Goal: Use online tool/utility: Utilize a website feature to perform a specific function

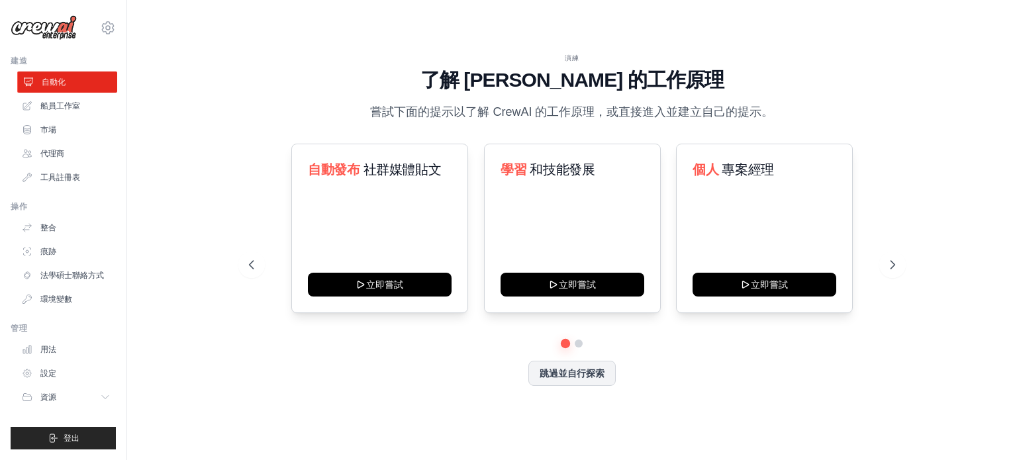
click at [83, 81] on link "自動化" at bounding box center [67, 82] width 100 height 21
click at [75, 108] on font "船員工作室" at bounding box center [62, 105] width 40 height 9
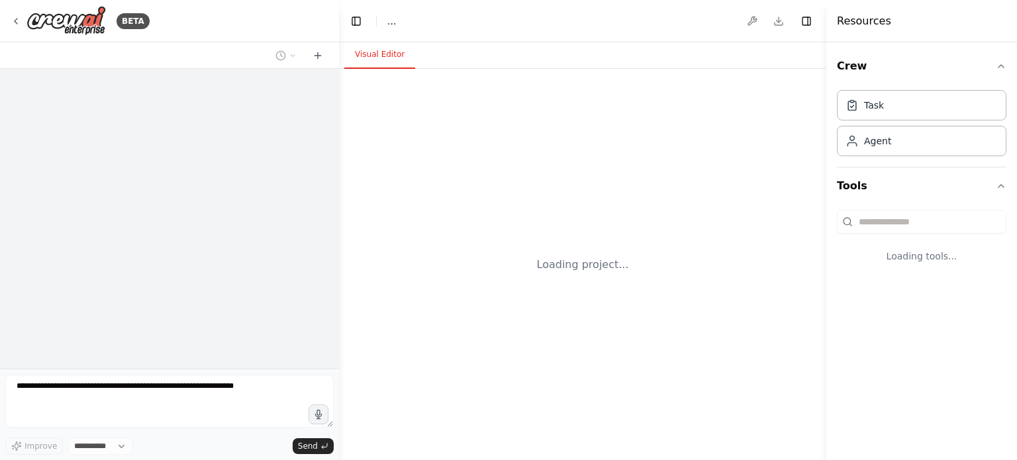
select select "****"
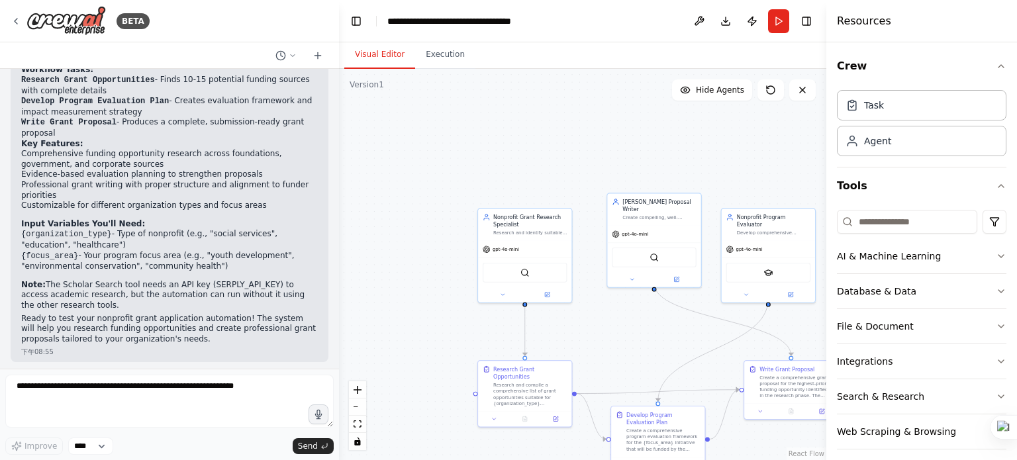
scroll to position [1241, 0]
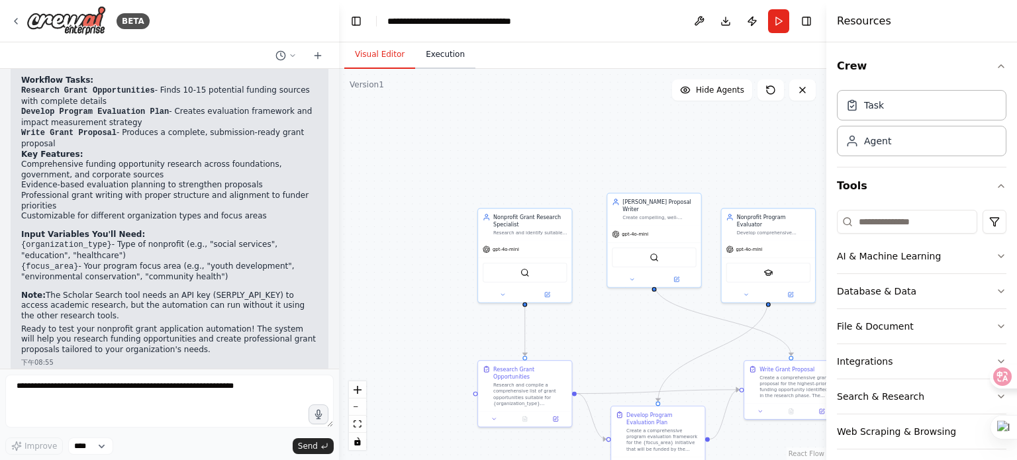
click at [439, 54] on button "Execution" at bounding box center [445, 55] width 60 height 28
click at [390, 52] on button "Visual Editor" at bounding box center [379, 55] width 71 height 28
click at [780, 25] on button "Run" at bounding box center [778, 21] width 21 height 24
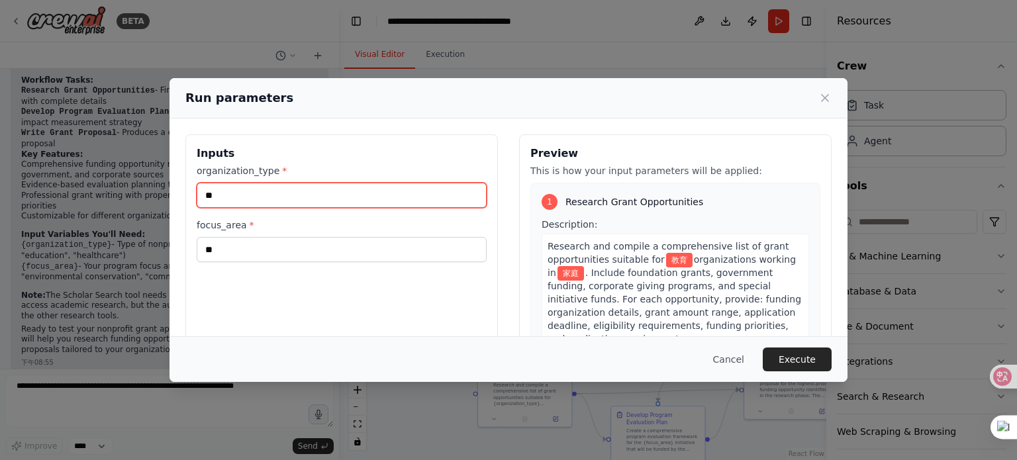
click at [233, 191] on input "**" at bounding box center [342, 195] width 290 height 25
type input "*"
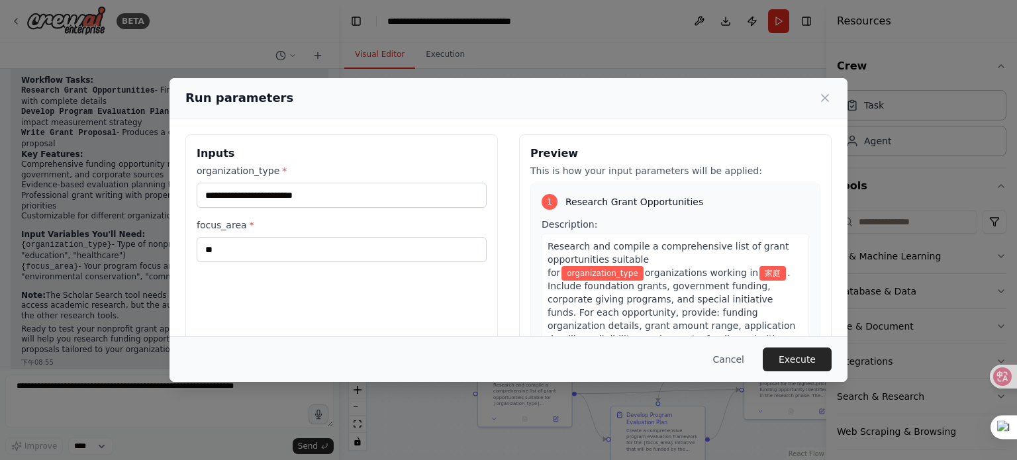
click at [129, 242] on div "Run parameters Inputs organization_type * focus_area * ** Preview This is how y…" at bounding box center [508, 230] width 1017 height 460
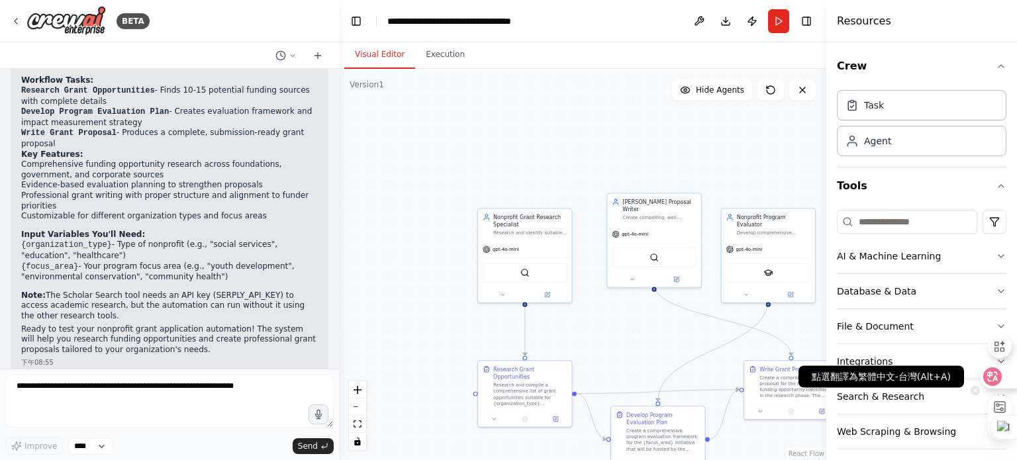
click at [996, 379] on icon at bounding box center [993, 377] width 11 height 11
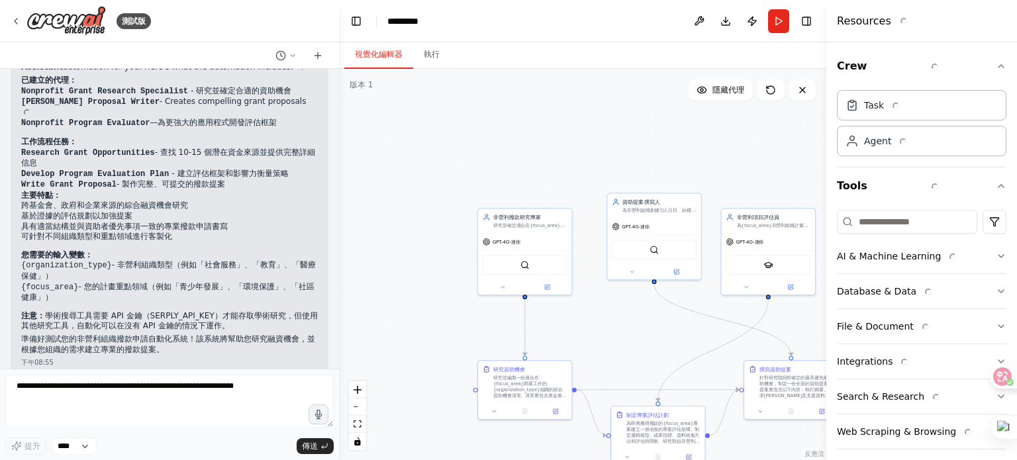
scroll to position [1158, 0]
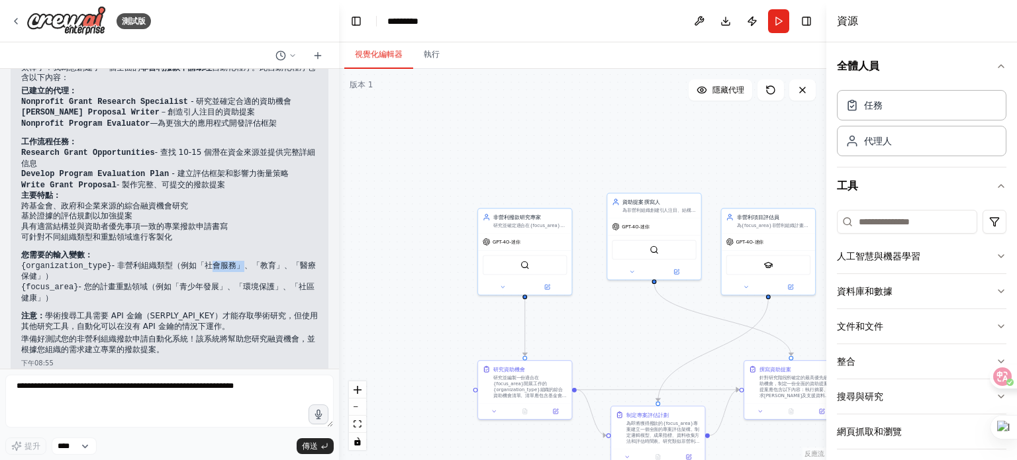
drag, startPoint x: 200, startPoint y: 248, endPoint x: 231, endPoint y: 256, distance: 31.5
click at [231, 261] on font "{organization_type} - 非營利組織類型（例如「社會服務」、「教育」、「醫療保健」）" at bounding box center [168, 271] width 295 height 21
copy font "社會服務"
click at [779, 19] on button "Run" at bounding box center [778, 21] width 21 height 24
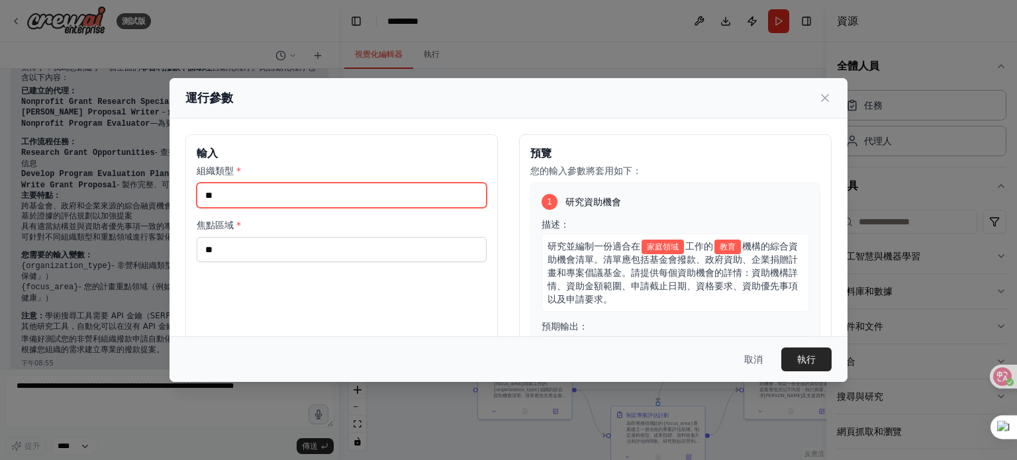
drag, startPoint x: 270, startPoint y: 197, endPoint x: 195, endPoint y: 201, distance: 74.9
click at [195, 201] on div "輸入 組織類型 * ** 焦點區域 * **" at bounding box center [341, 291] width 313 height 314
paste input "**"
type input "****"
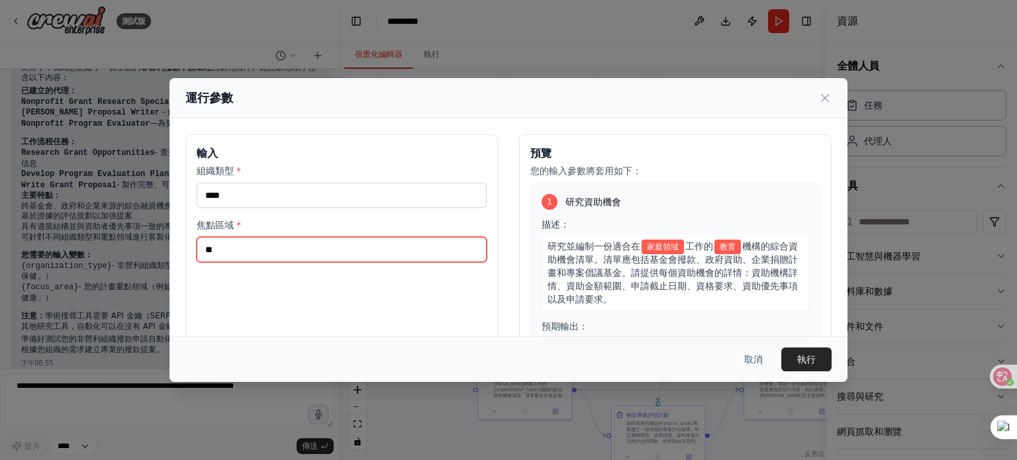
click at [234, 248] on input "**" at bounding box center [342, 249] width 290 height 25
drag, startPoint x: 223, startPoint y: 246, endPoint x: 201, endPoint y: 250, distance: 21.6
click at [201, 250] on input "**" at bounding box center [342, 249] width 290 height 25
type input "****"
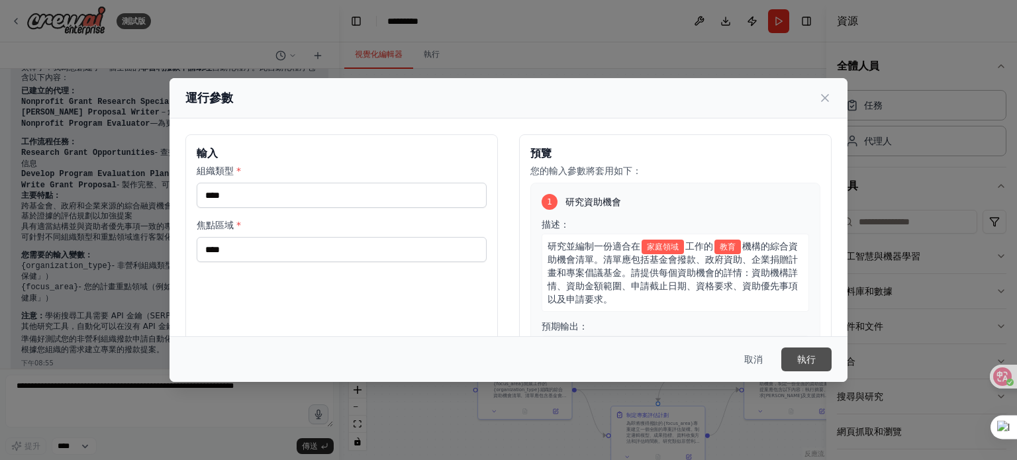
click at [807, 360] on font "執行" at bounding box center [807, 359] width 19 height 11
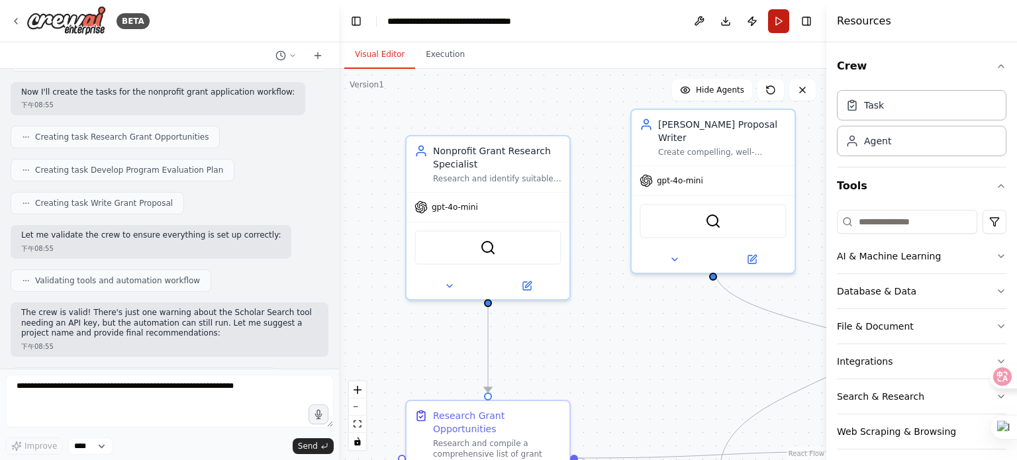
click at [779, 21] on button "Run" at bounding box center [778, 21] width 21 height 24
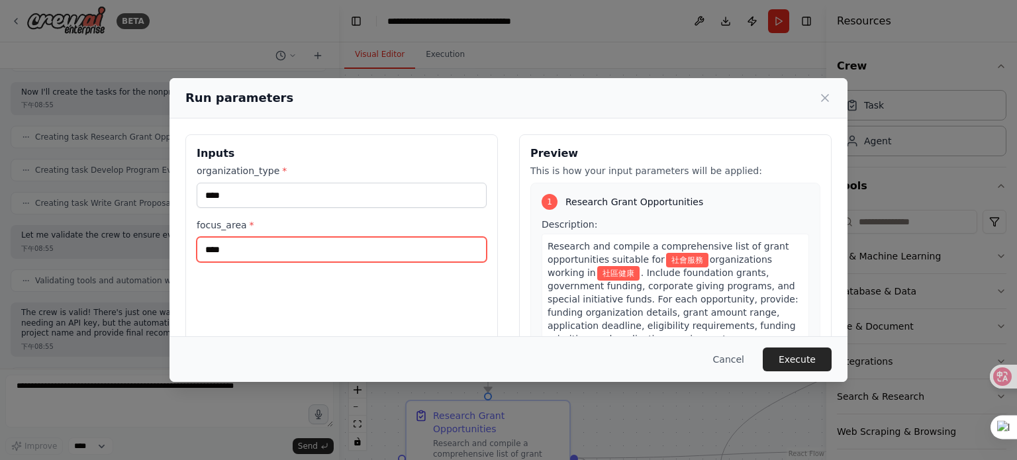
click at [250, 250] on input "****" at bounding box center [342, 249] width 290 height 25
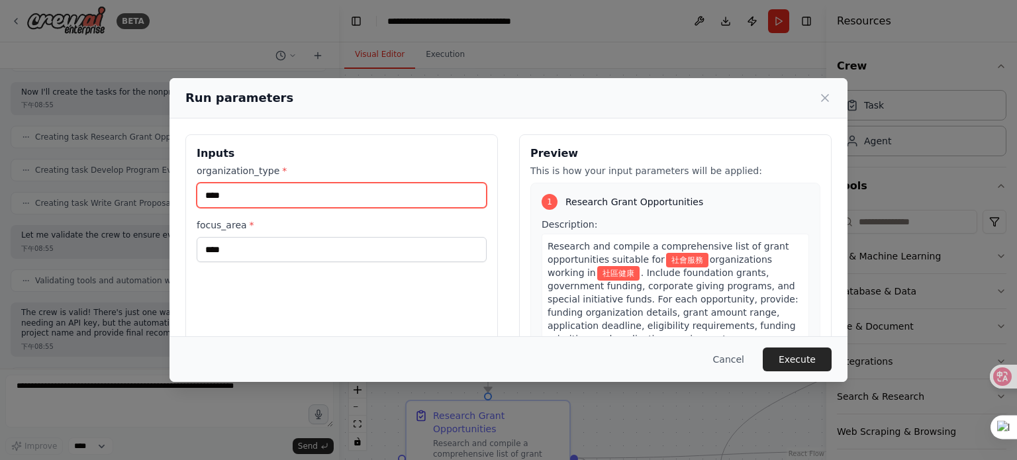
click at [251, 191] on input "****" at bounding box center [342, 195] width 290 height 25
drag, startPoint x: 241, startPoint y: 191, endPoint x: 197, endPoint y: 201, distance: 45.5
click at [197, 201] on input "****" at bounding box center [342, 195] width 290 height 25
type input "*"
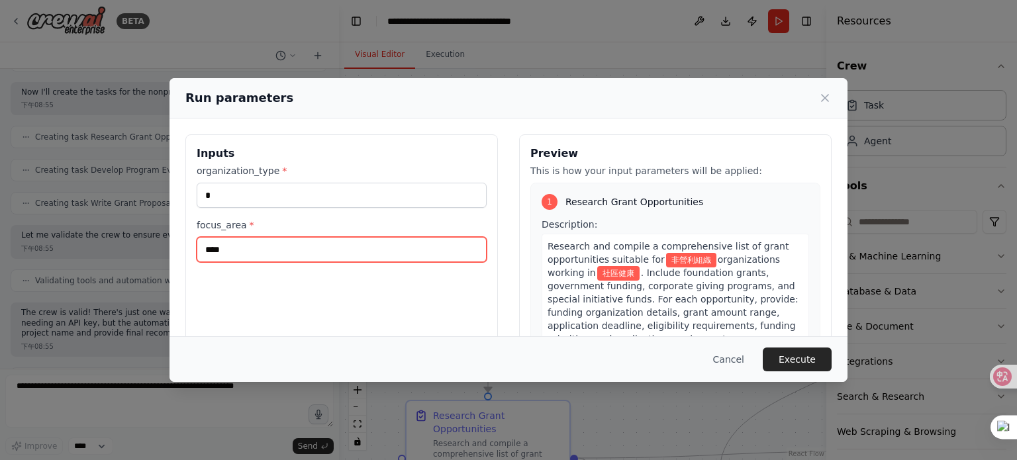
drag, startPoint x: 233, startPoint y: 248, endPoint x: 254, endPoint y: 248, distance: 21.2
click at [233, 248] on input "****" at bounding box center [342, 249] width 290 height 25
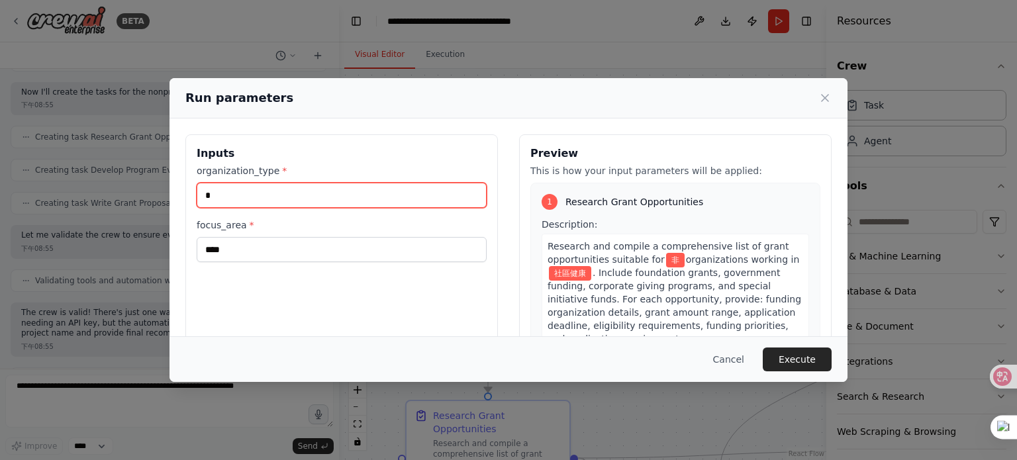
type input "*****"
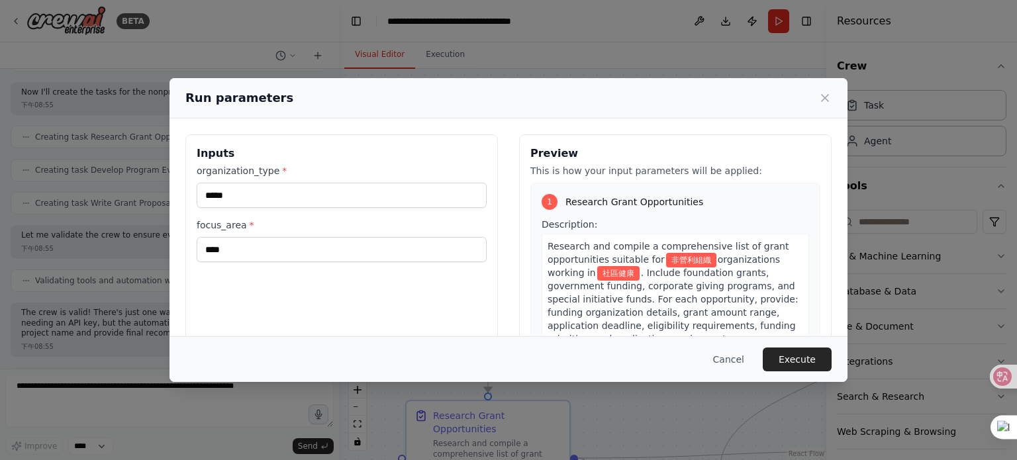
click at [286, 245] on input "****" at bounding box center [342, 249] width 290 height 25
click at [224, 253] on input "****" at bounding box center [342, 249] width 290 height 25
click at [244, 251] on input "**" at bounding box center [342, 249] width 290 height 25
click at [220, 250] on input "*****" at bounding box center [342, 249] width 290 height 25
click at [270, 251] on input "******" at bounding box center [342, 249] width 290 height 25
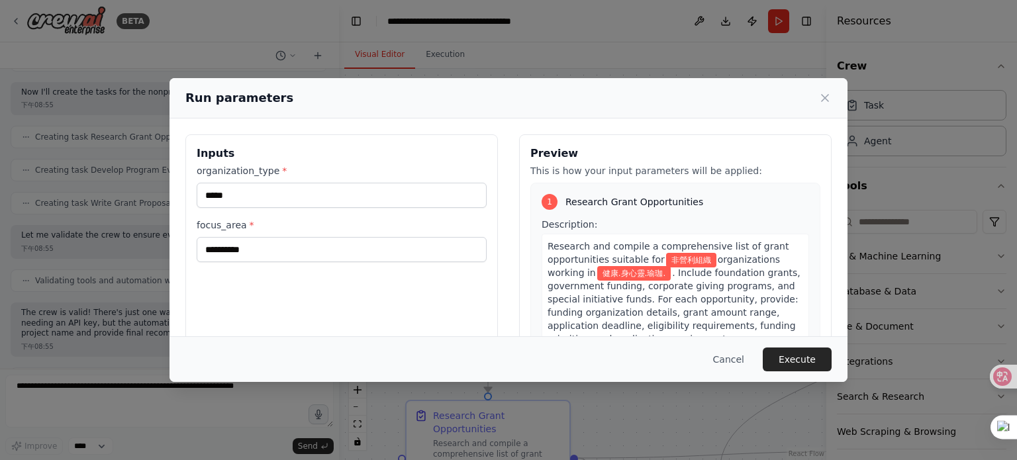
click at [289, 251] on input "**********" at bounding box center [342, 249] width 290 height 25
type input "*********"
click at [792, 358] on button "Execute" at bounding box center [797, 360] width 69 height 24
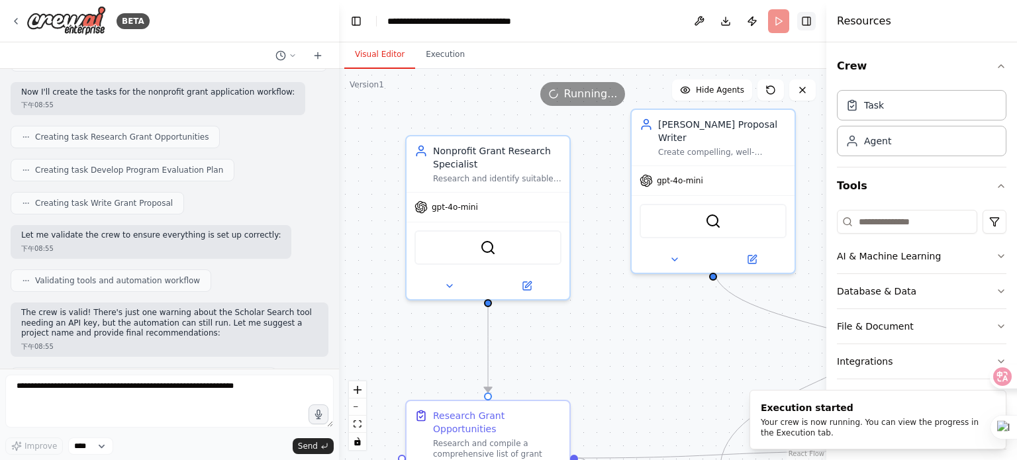
click at [808, 19] on button "Toggle Right Sidebar" at bounding box center [807, 21] width 19 height 19
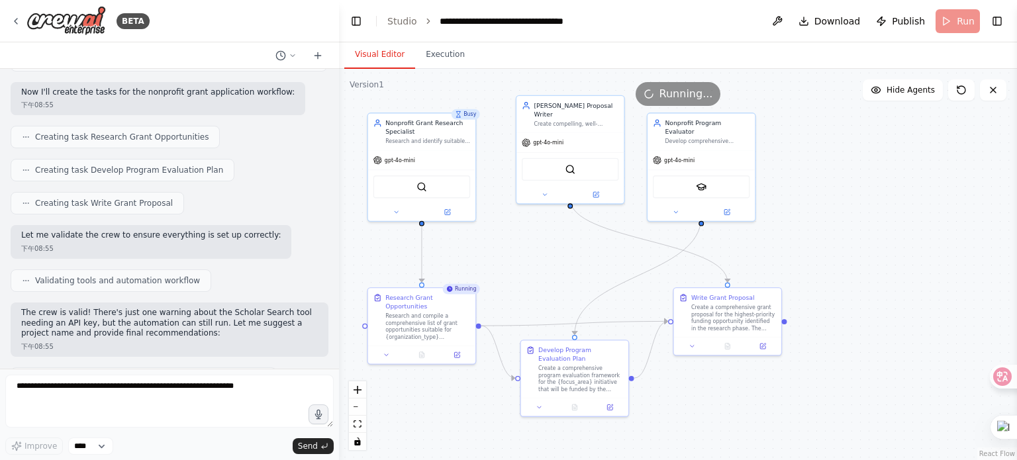
drag, startPoint x: 622, startPoint y: 286, endPoint x: 503, endPoint y: 206, distance: 142.8
click at [503, 206] on div ".deletable-edge-delete-btn { width: 20px; height: 20px; border: 0px solid #ffff…" at bounding box center [678, 264] width 678 height 391
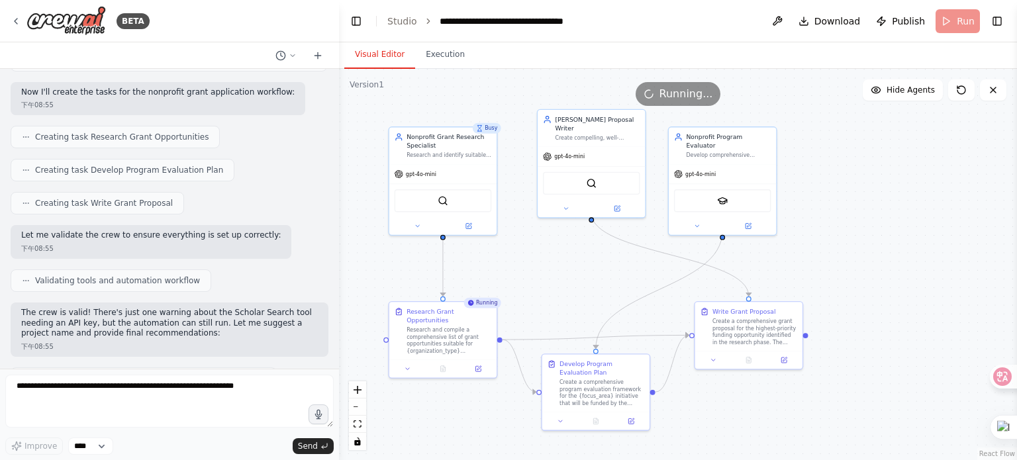
drag, startPoint x: 622, startPoint y: 291, endPoint x: 643, endPoint y: 305, distance: 25.4
click at [643, 305] on div ".deletable-edge-delete-btn { width: 20px; height: 20px; border: 0px solid #ffff…" at bounding box center [678, 264] width 678 height 391
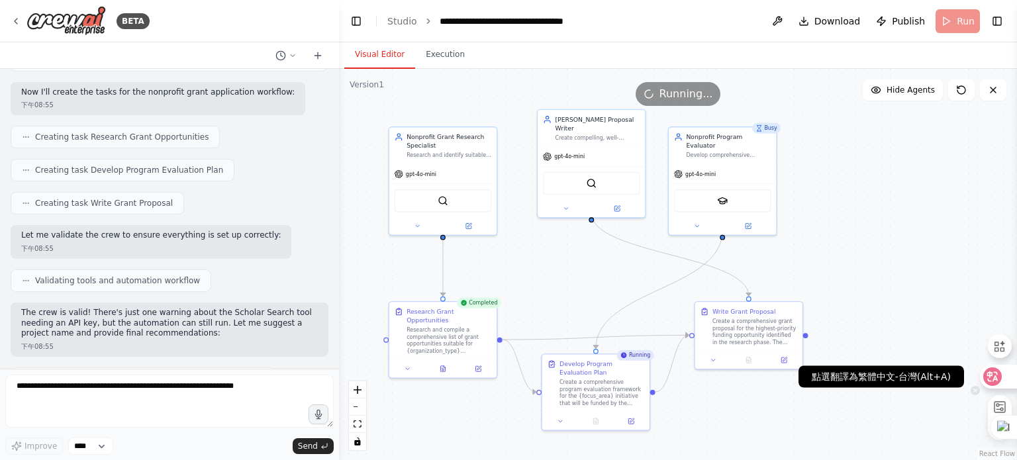
click at [1000, 379] on icon at bounding box center [993, 377] width 19 height 19
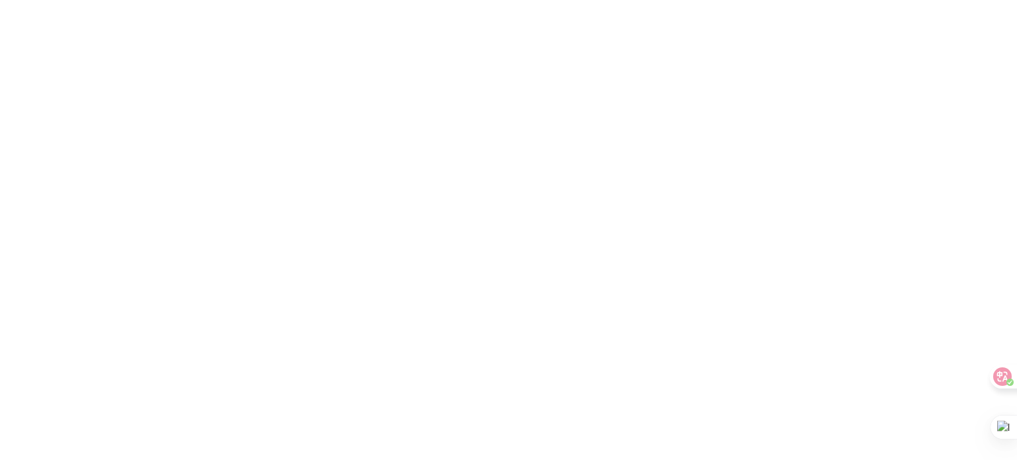
drag, startPoint x: 1011, startPoint y: 2, endPoint x: 654, endPoint y: 145, distance: 384.0
click at [654, 0] on html at bounding box center [508, 0] width 1017 height 0
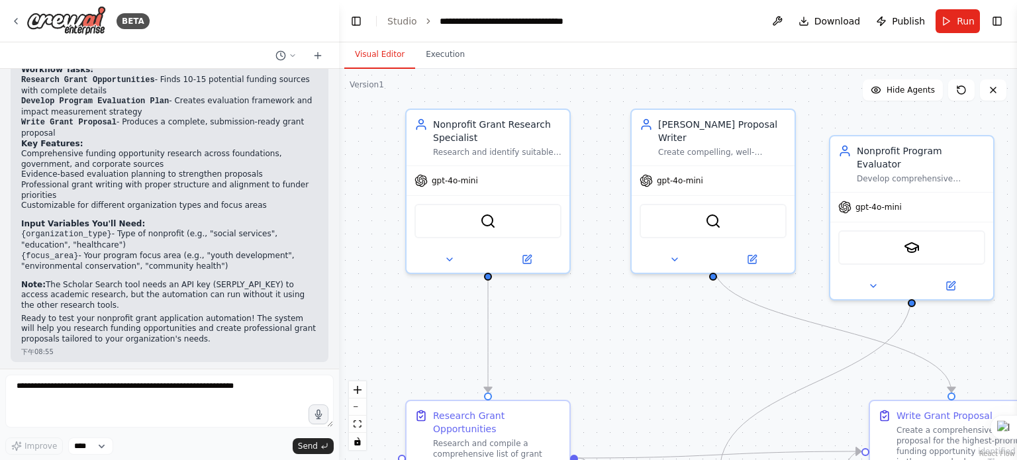
scroll to position [1241, 0]
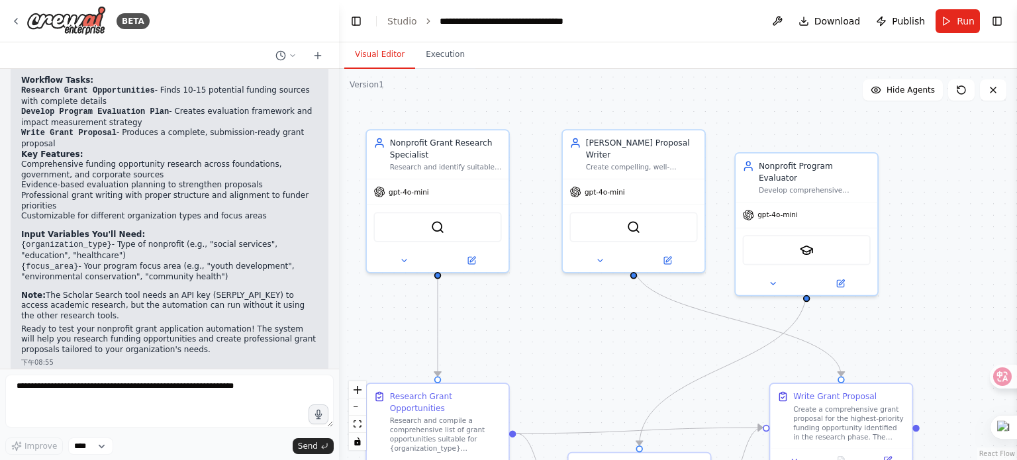
drag, startPoint x: 641, startPoint y: 354, endPoint x: 564, endPoint y: 307, distance: 89.9
click at [564, 307] on div ".deletable-edge-delete-btn { width: 20px; height: 20px; border: 0px solid #ffff…" at bounding box center [678, 264] width 678 height 391
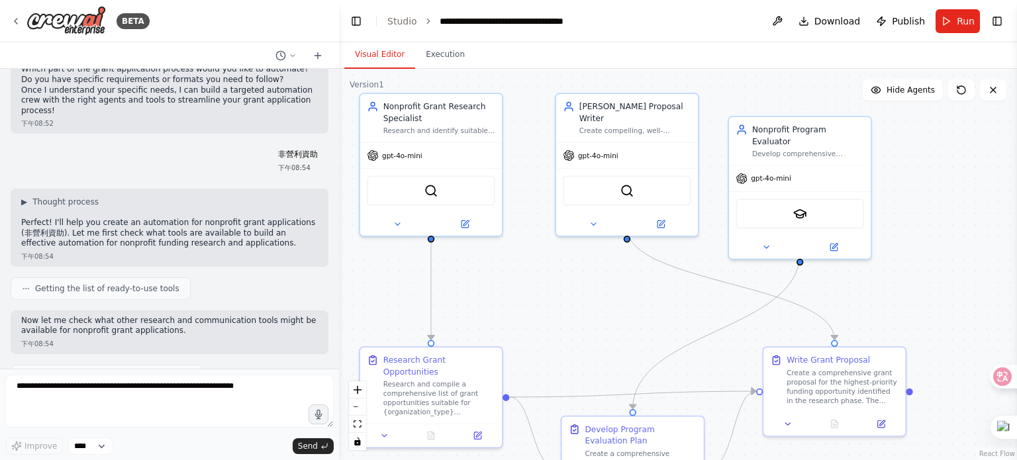
scroll to position [0, 0]
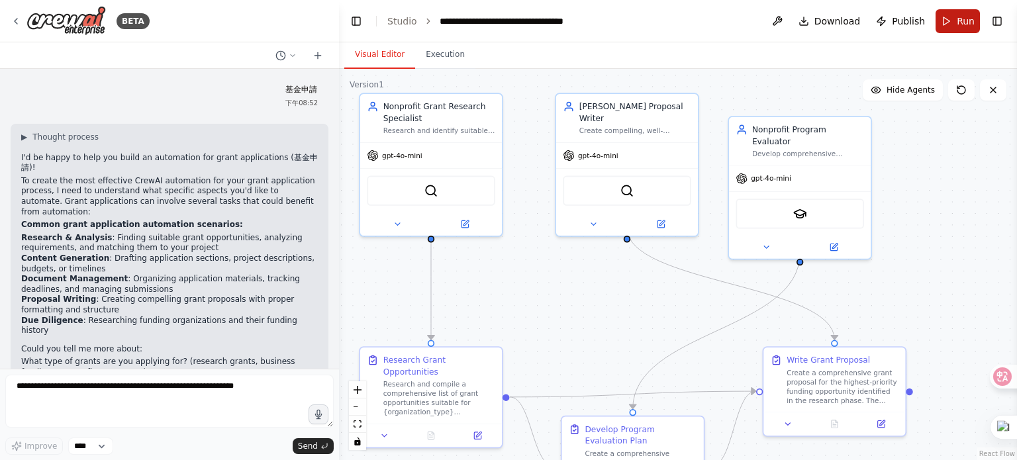
click at [955, 21] on button "Run" at bounding box center [958, 21] width 44 height 24
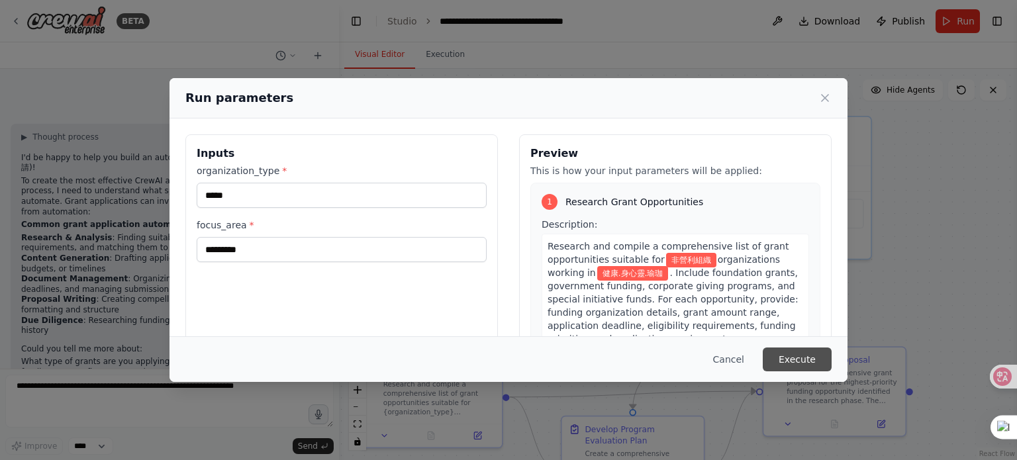
click at [806, 361] on button "Execute" at bounding box center [797, 360] width 69 height 24
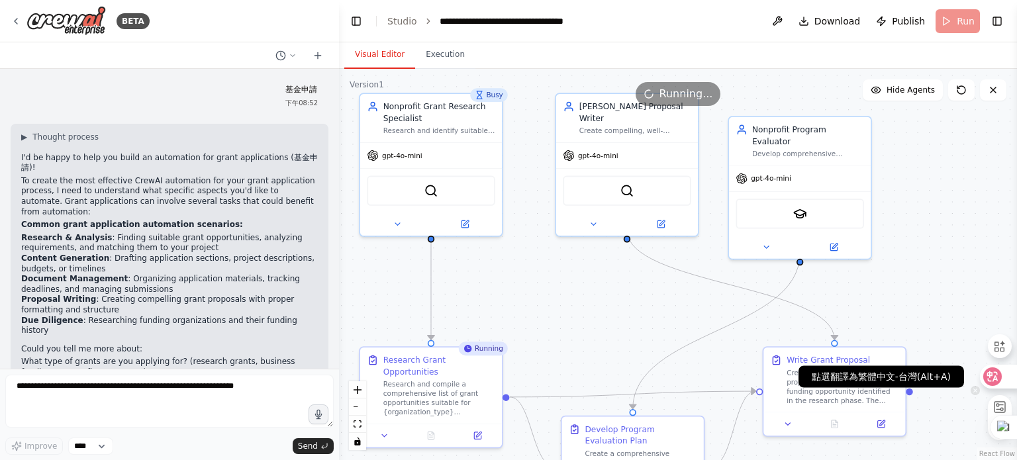
click at [991, 376] on icon at bounding box center [993, 377] width 11 height 11
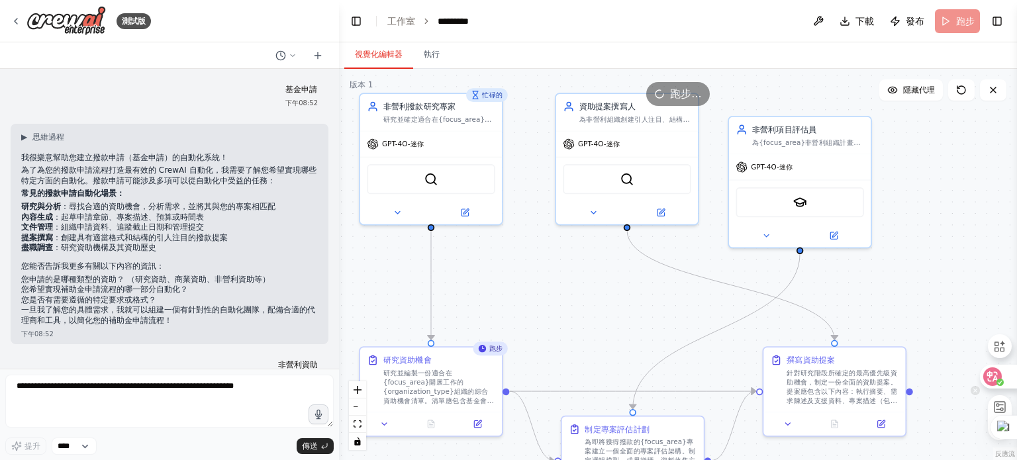
click at [996, 376] on icon at bounding box center [993, 377] width 11 height 11
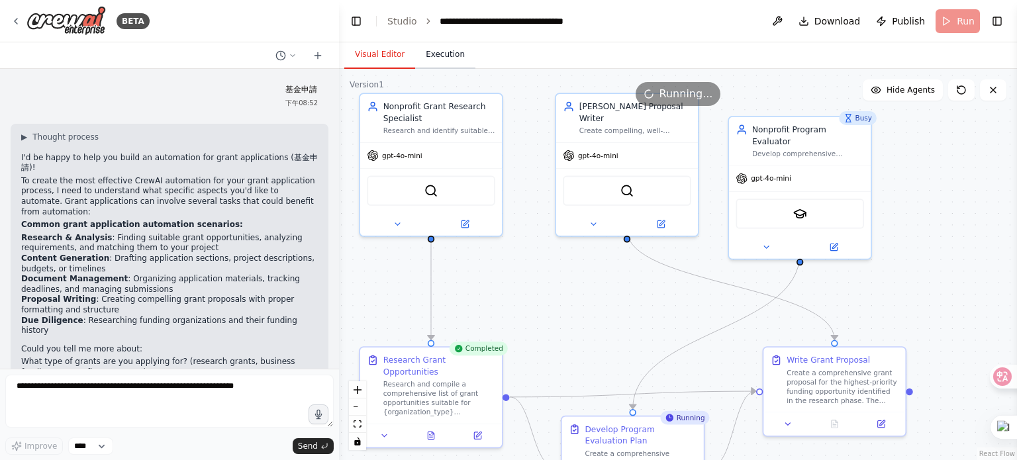
click at [435, 53] on button "Execution" at bounding box center [445, 55] width 60 height 28
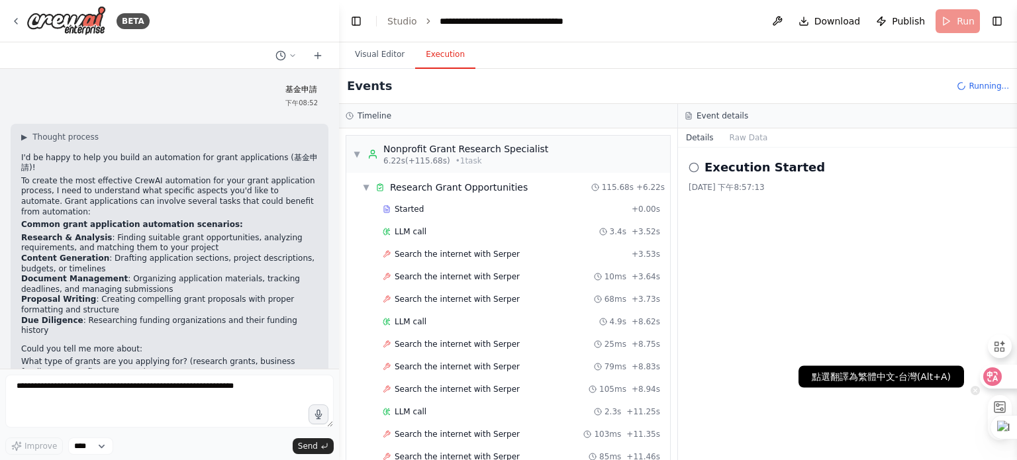
click at [990, 376] on icon at bounding box center [993, 377] width 11 height 11
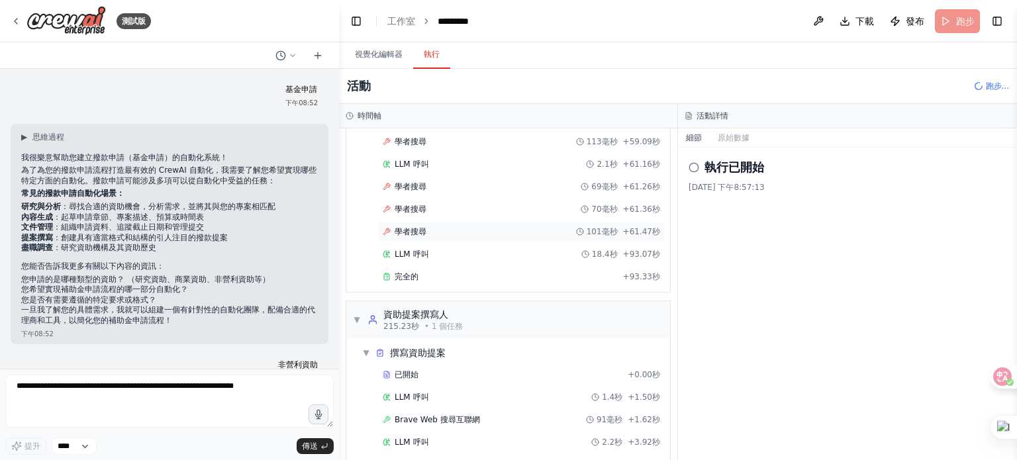
scroll to position [4294, 0]
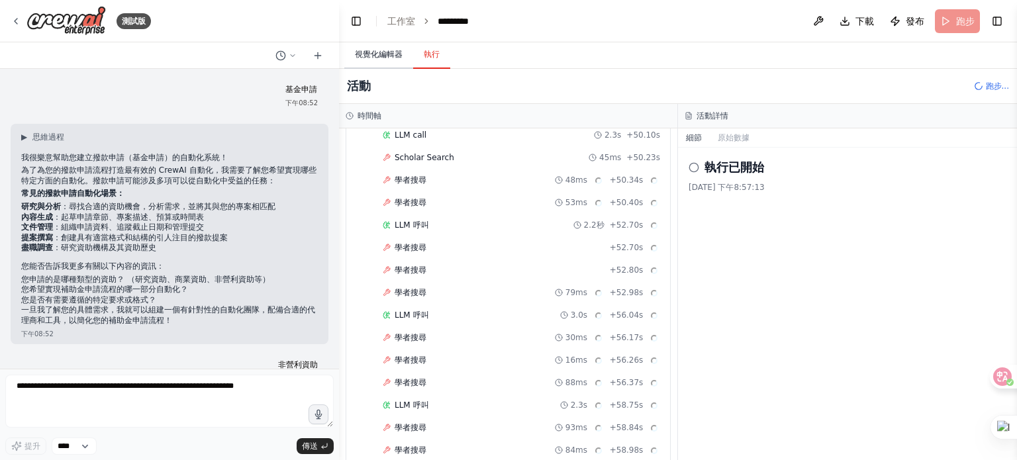
click at [378, 57] on font "視覺化編輯器" at bounding box center [379, 54] width 48 height 9
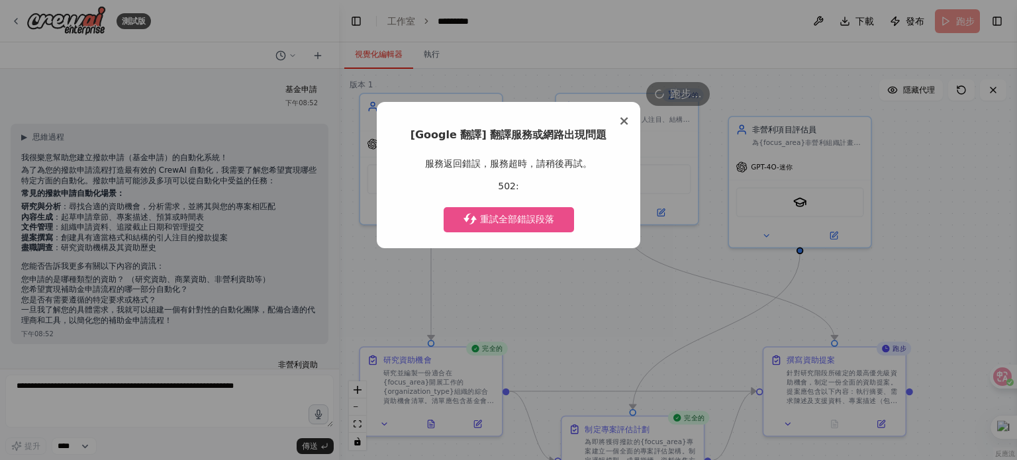
click at [625, 121] on span "×" at bounding box center [624, 121] width 11 height 16
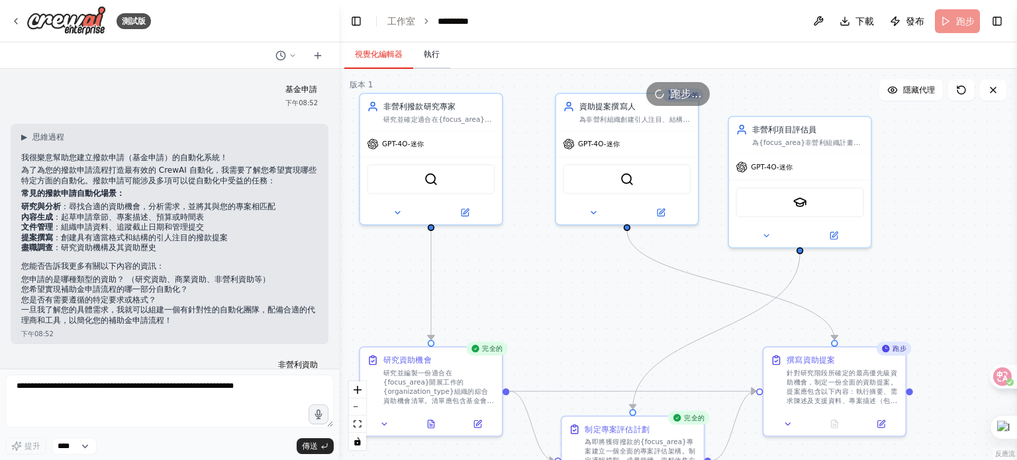
click at [433, 53] on font "執行" at bounding box center [432, 54] width 16 height 9
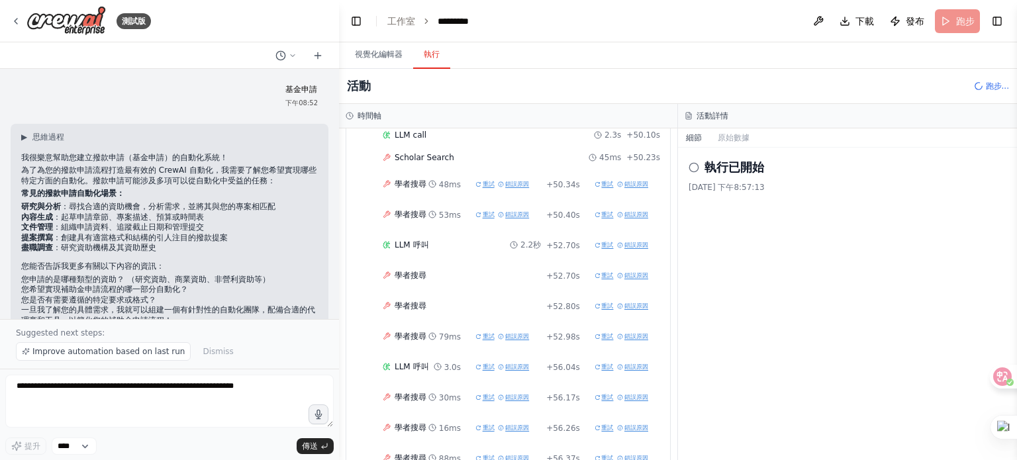
scroll to position [0, 0]
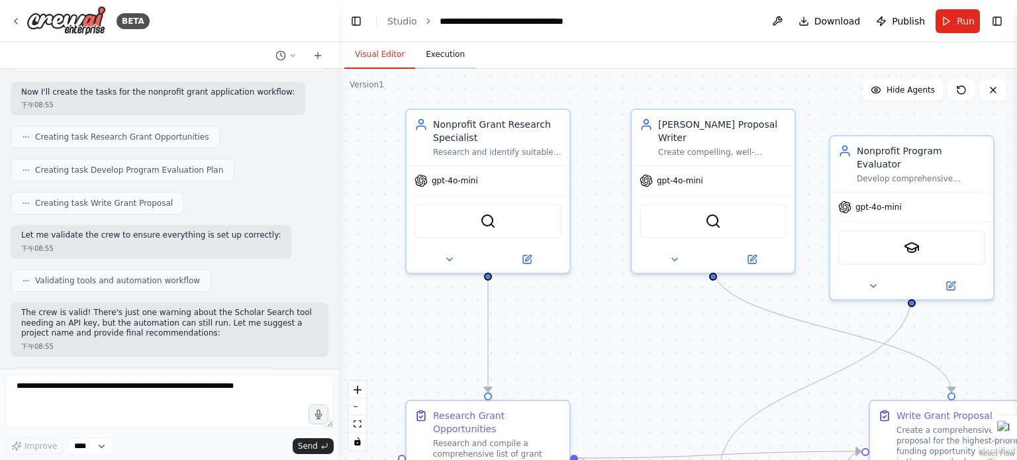
click at [448, 56] on button "Execution" at bounding box center [445, 55] width 60 height 28
click at [387, 55] on button "Visual Editor" at bounding box center [379, 55] width 71 height 28
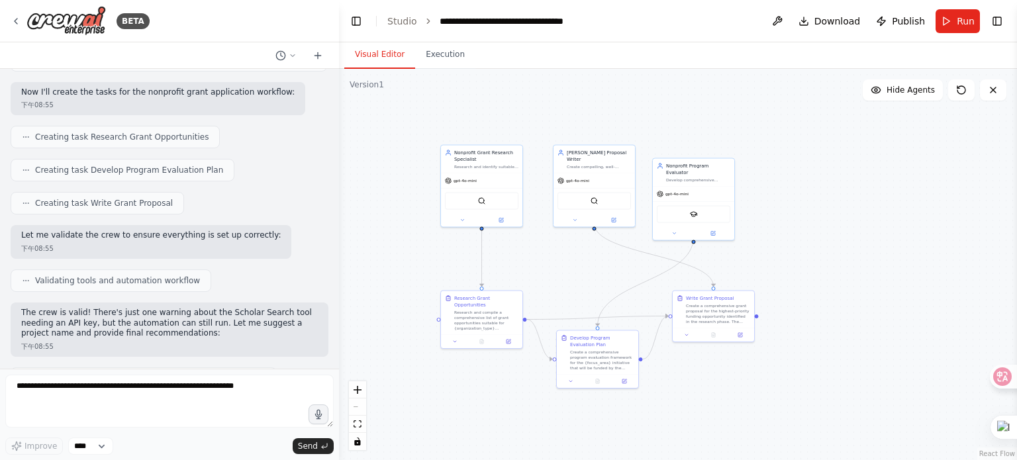
drag, startPoint x: 906, startPoint y: 399, endPoint x: 853, endPoint y: 326, distance: 90.2
click at [855, 326] on div ".deletable-edge-delete-btn { width: 20px; height: 20px; border: 0px solid #ffff…" at bounding box center [678, 264] width 678 height 391
click at [962, 91] on icon at bounding box center [962, 90] width 11 height 11
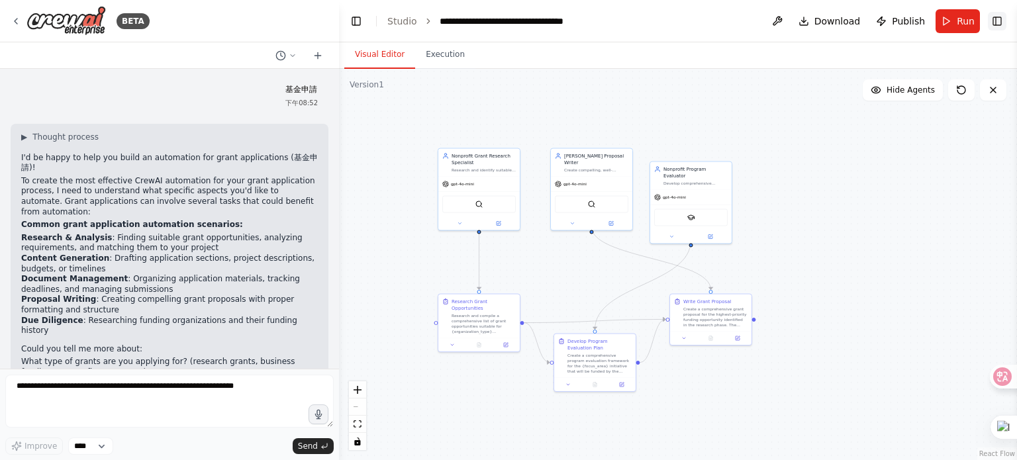
click at [1001, 18] on button "Toggle Right Sidebar" at bounding box center [997, 21] width 19 height 19
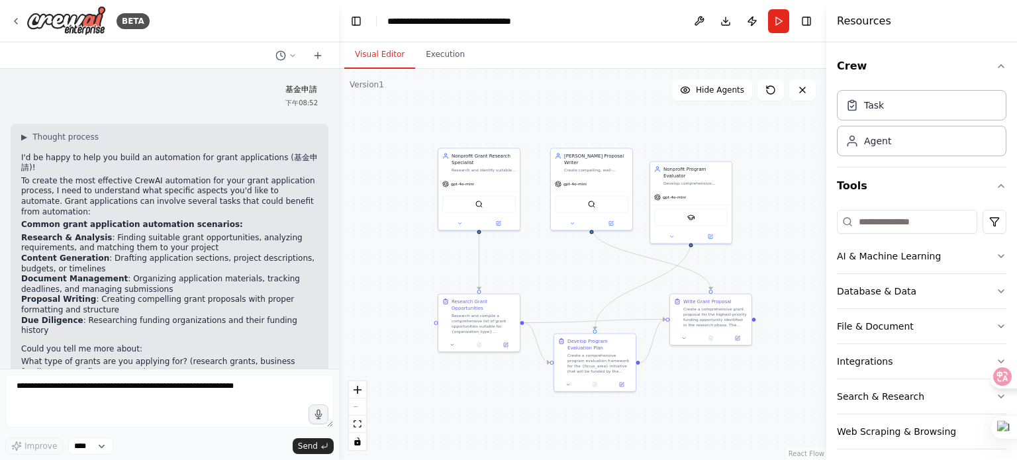
click at [955, 19] on div "Resources" at bounding box center [922, 21] width 191 height 42
drag, startPoint x: 665, startPoint y: 21, endPoint x: 692, endPoint y: 16, distance: 26.9
click at [665, 21] on header "**********" at bounding box center [583, 21] width 488 height 42
click at [806, 21] on button "Toggle Right Sidebar" at bounding box center [807, 21] width 19 height 19
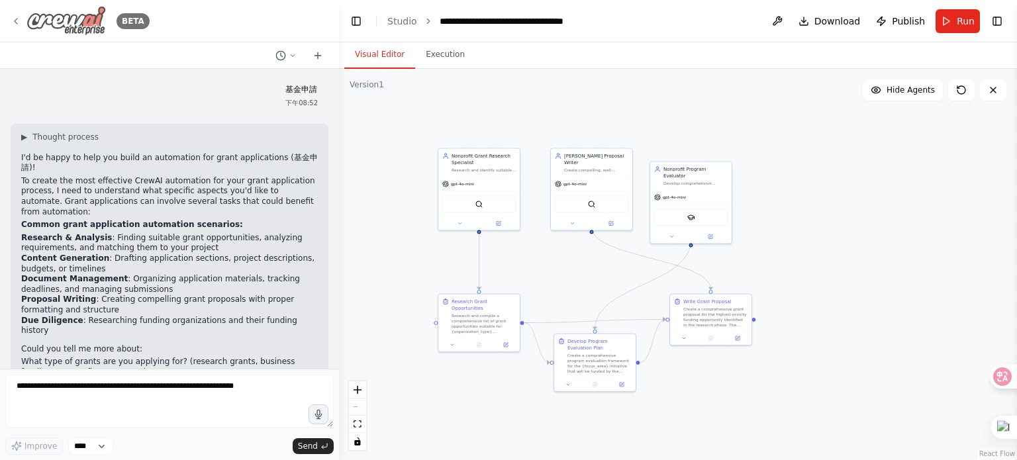
click at [17, 19] on icon at bounding box center [16, 21] width 11 height 11
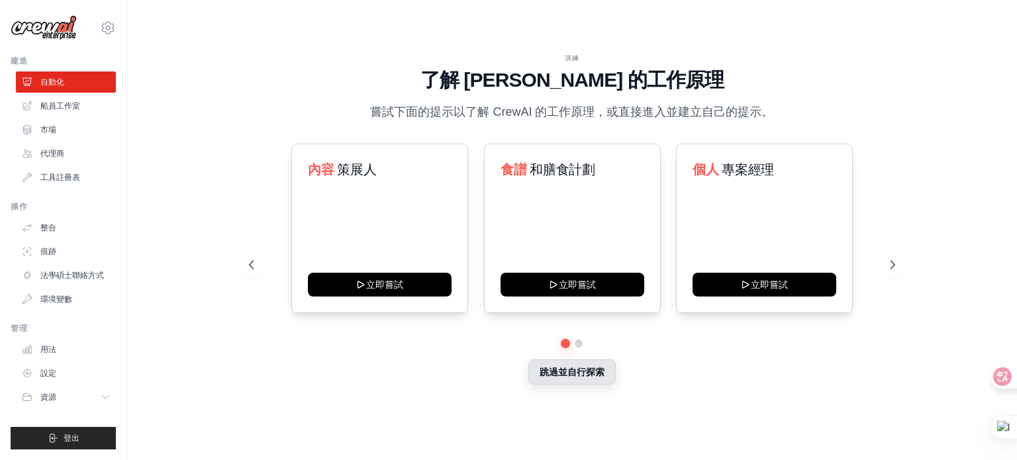
click at [602, 373] on font "跳過並自行探索" at bounding box center [572, 372] width 65 height 11
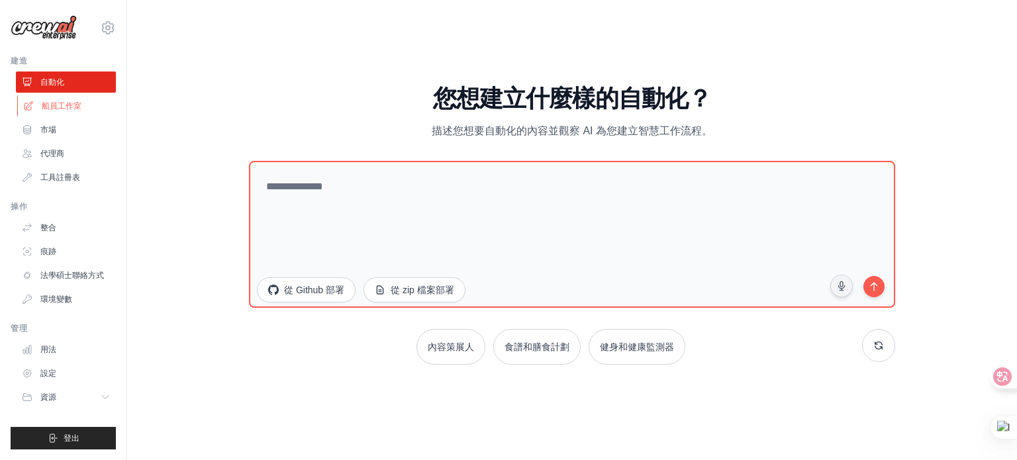
click at [54, 104] on font "船員工作室" at bounding box center [62, 105] width 40 height 9
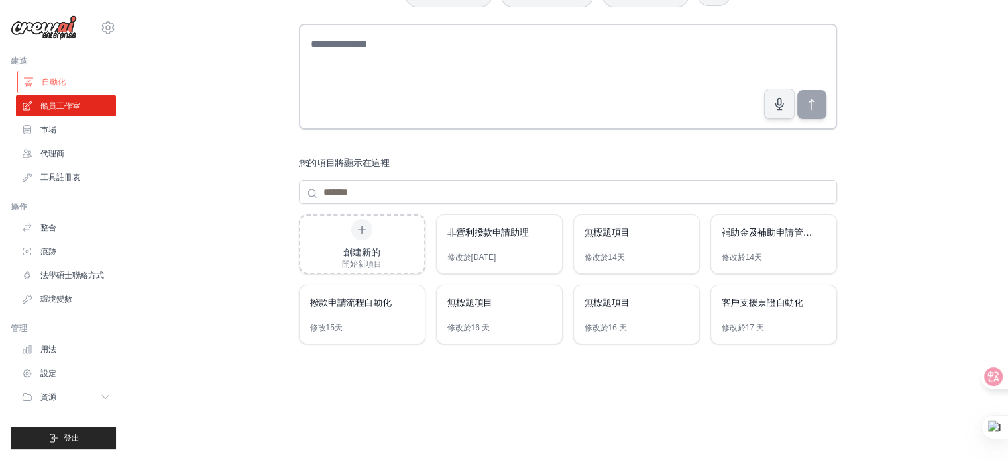
click at [57, 78] on font "自動化" at bounding box center [54, 82] width 24 height 9
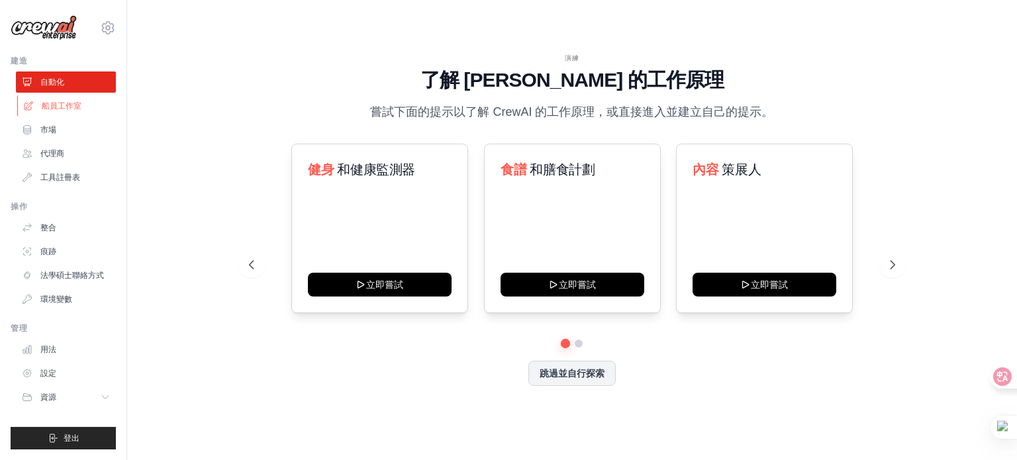
click at [52, 105] on font "船員工作室" at bounding box center [62, 105] width 40 height 9
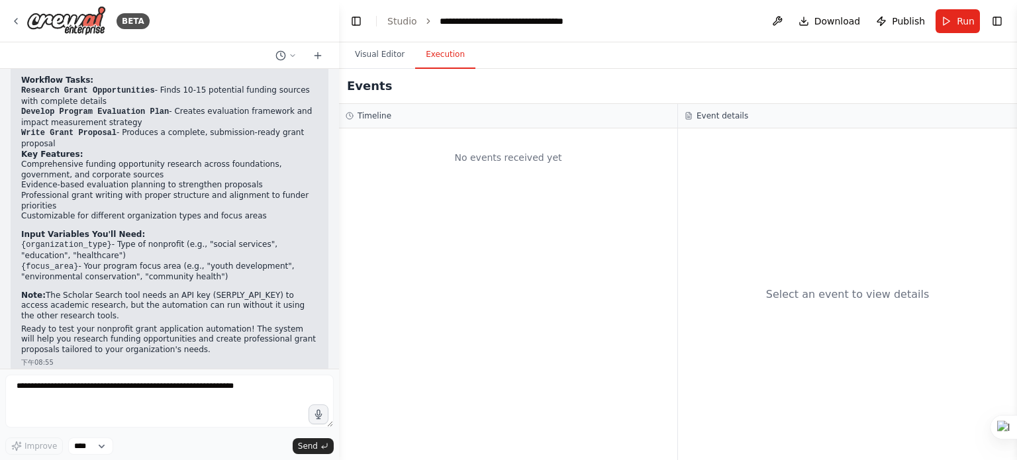
click at [439, 60] on button "Execution" at bounding box center [445, 55] width 60 height 28
click at [388, 52] on button "Visual Editor" at bounding box center [379, 55] width 71 height 28
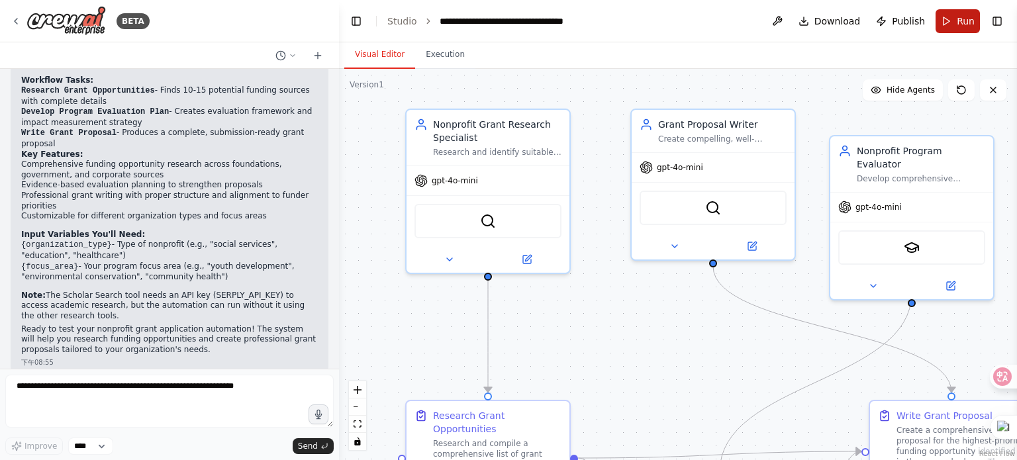
click at [966, 22] on span "Run" at bounding box center [966, 21] width 18 height 13
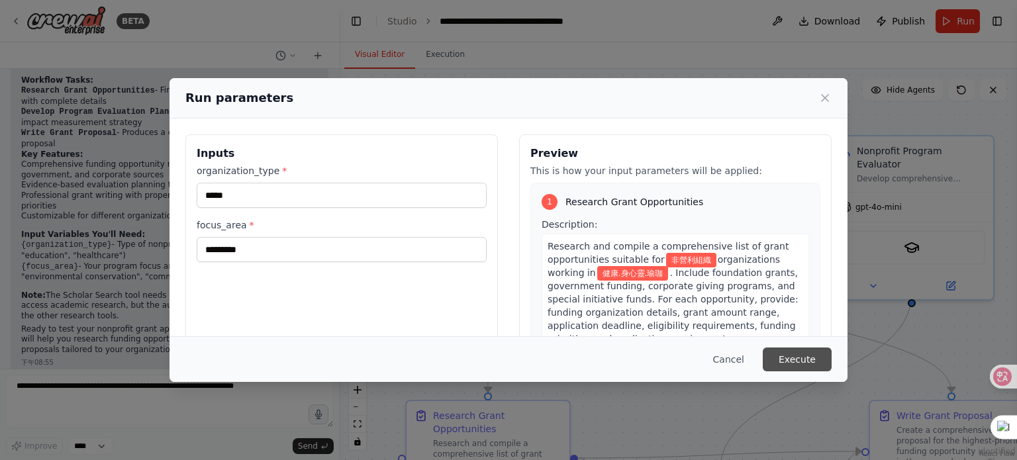
click at [798, 358] on button "Execute" at bounding box center [797, 360] width 69 height 24
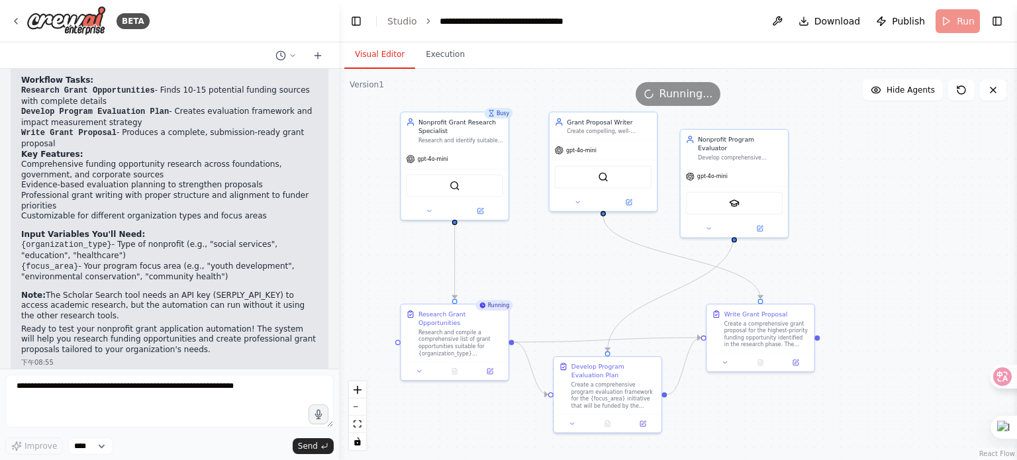
drag, startPoint x: 732, startPoint y: 344, endPoint x: 633, endPoint y: 279, distance: 118.7
click at [633, 279] on div ".deletable-edge-delete-btn { width: 20px; height: 20px; border: 0px solid #ffff…" at bounding box center [678, 264] width 678 height 391
click at [446, 52] on button "Execution" at bounding box center [445, 55] width 60 height 28
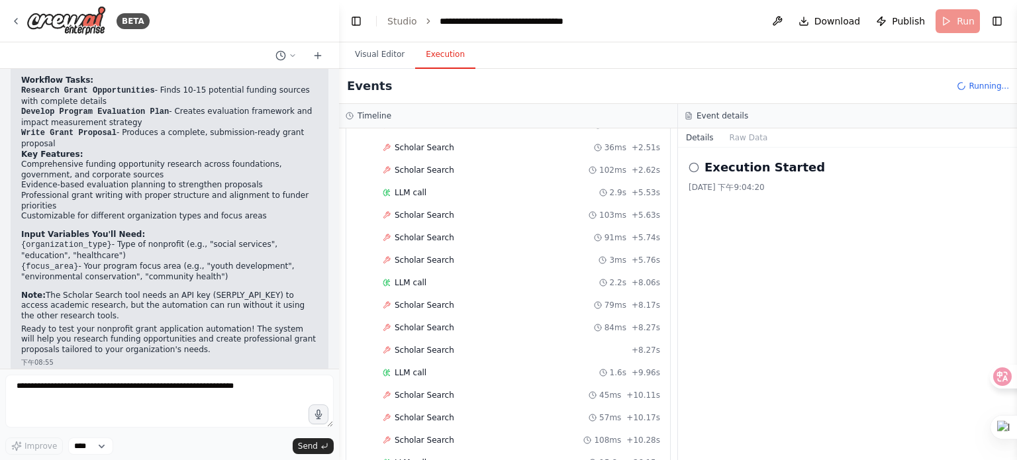
scroll to position [2666, 0]
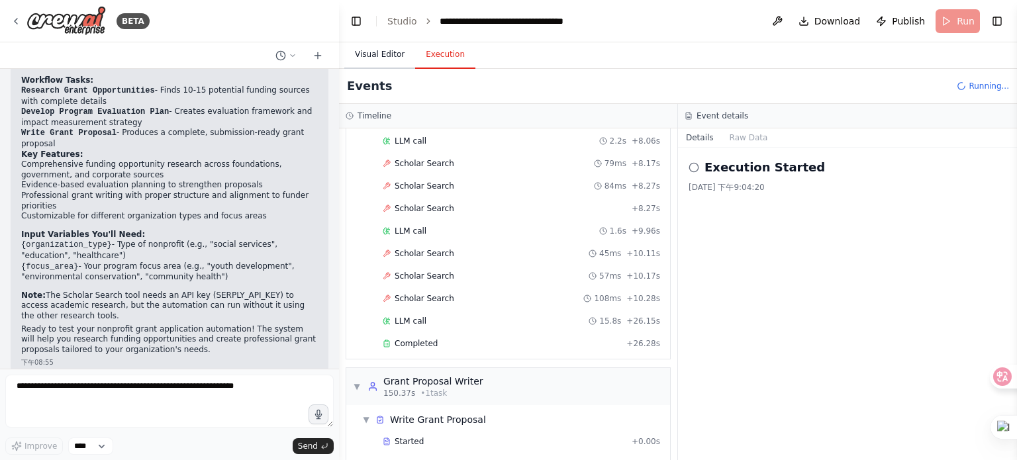
click at [390, 52] on button "Visual Editor" at bounding box center [379, 55] width 71 height 28
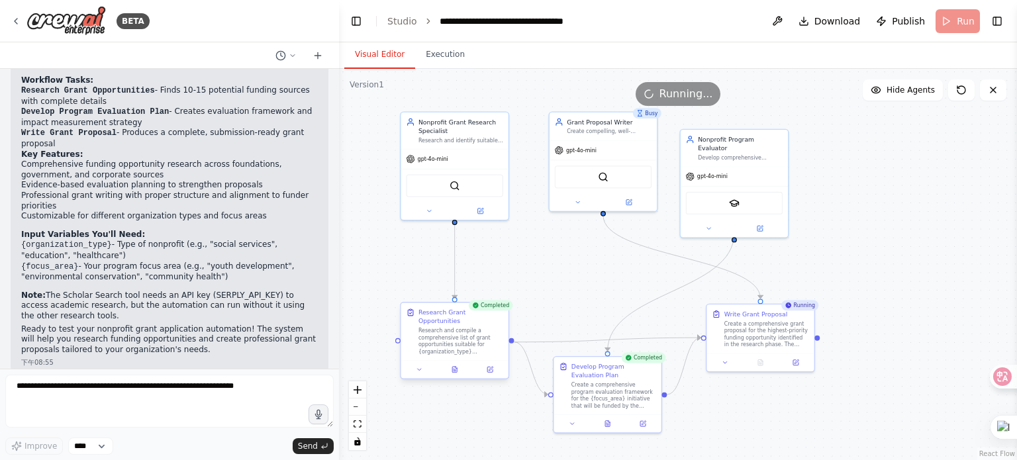
click at [492, 311] on div "Research Grant Opportunities" at bounding box center [461, 316] width 85 height 17
click at [474, 346] on div "Research and compile a comprehensive list of grant opportunities suitable for {…" at bounding box center [461, 341] width 85 height 28
click at [454, 376] on div at bounding box center [454, 369] width 107 height 18
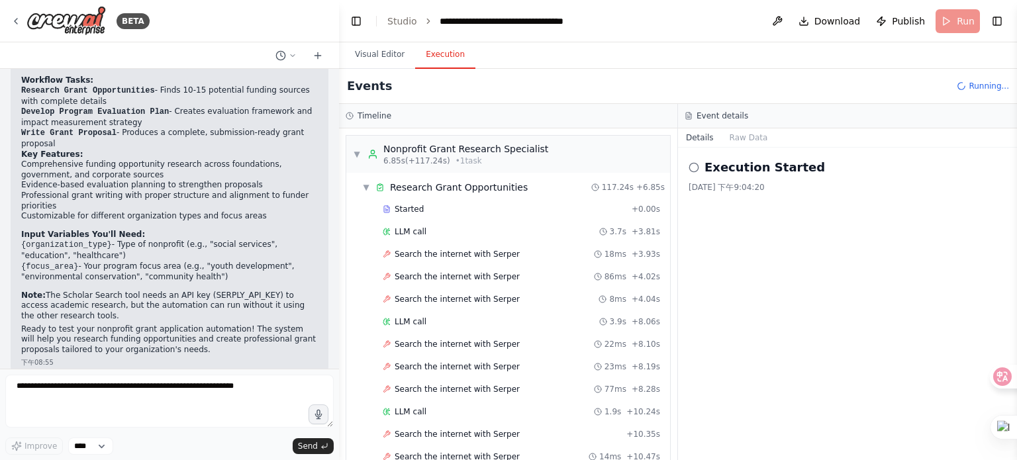
click at [443, 55] on button "Execution" at bounding box center [445, 55] width 60 height 28
click at [990, 380] on icon at bounding box center [992, 376] width 13 height 13
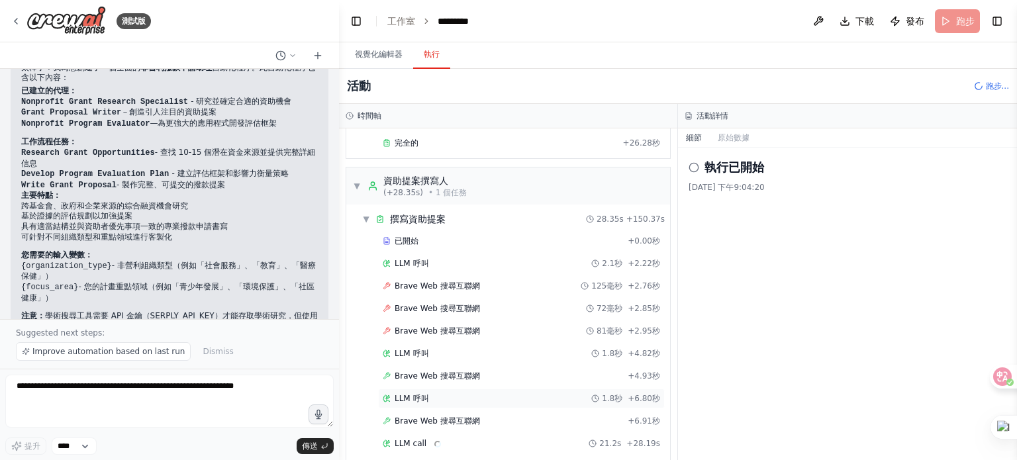
scroll to position [1208, 0]
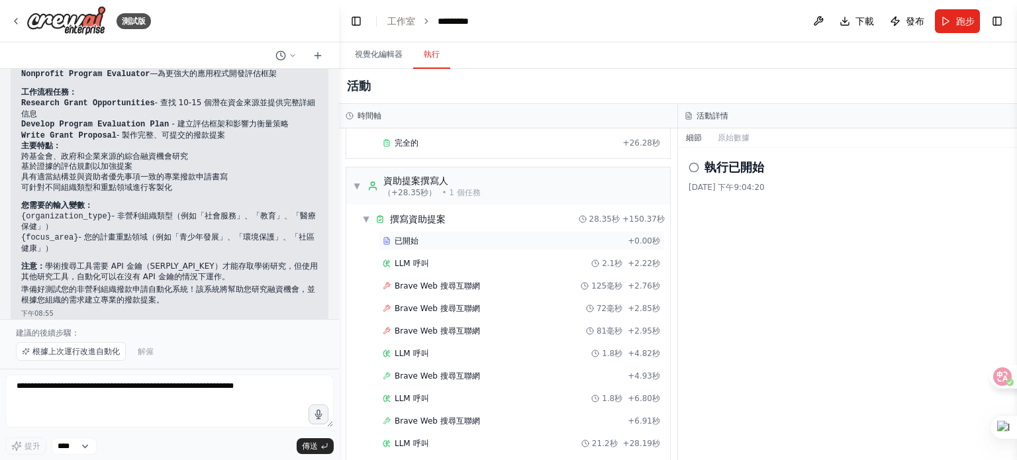
click at [413, 236] on font "已開始" at bounding box center [407, 240] width 24 height 9
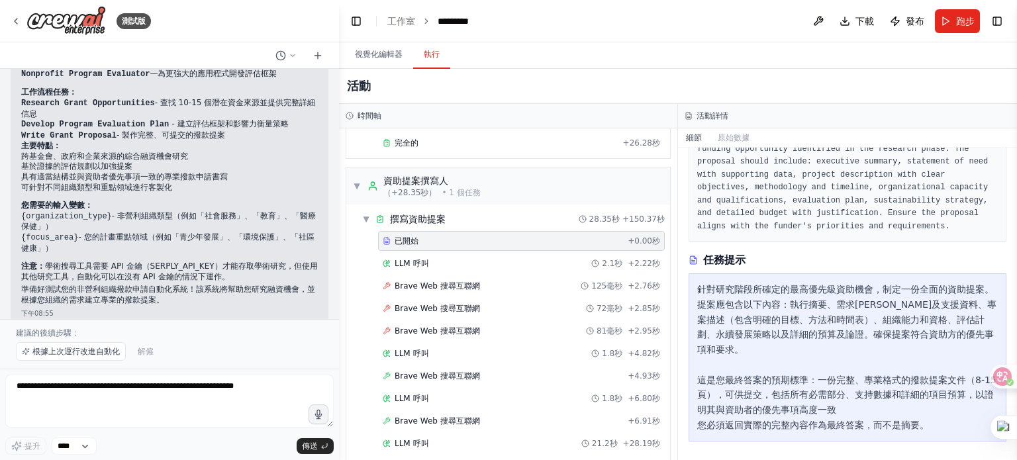
scroll to position [101, 0]
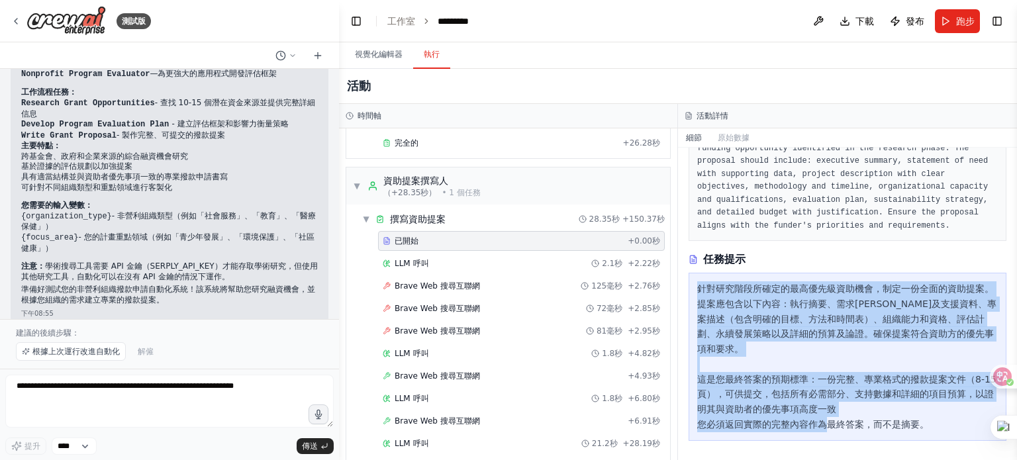
drag, startPoint x: 698, startPoint y: 282, endPoint x: 991, endPoint y: 466, distance: 346.4
click at [991, 460] on html "測試版 基金申請 下午08:52 ▶ Thought process I'd be happy to help you build an automation…" at bounding box center [508, 230] width 1017 height 460
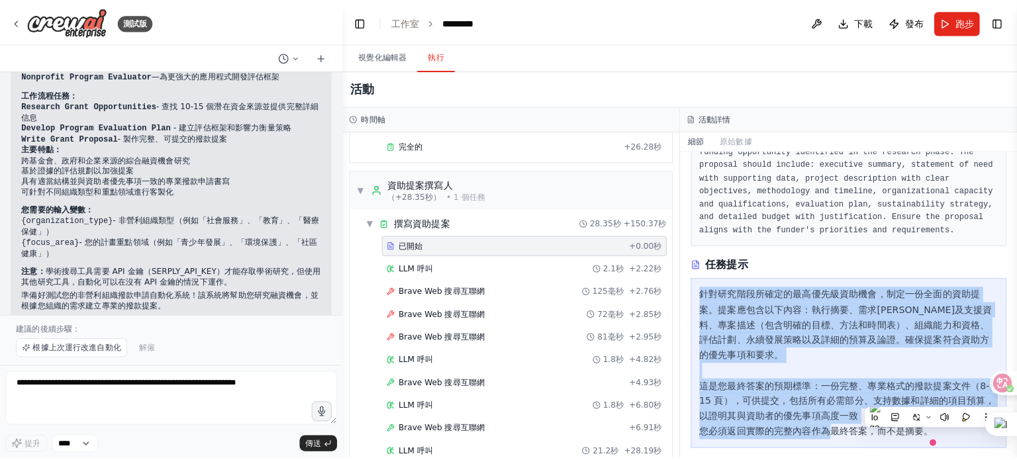
scroll to position [1208, 0]
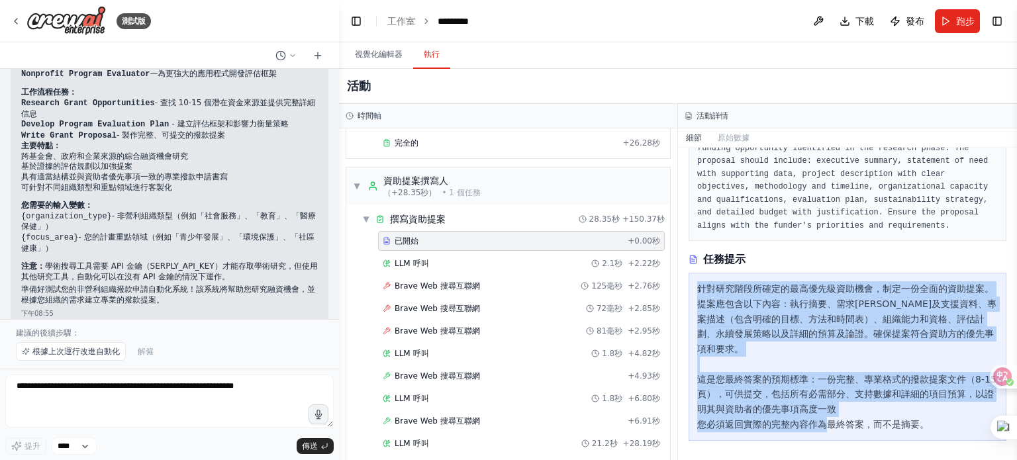
copy font "針對研究階段所確定的最高優先級資助機會，制定一份全面的資助提案。提案應包含以下內容：執行摘要、需求陳述及支援資料、專案描述（包含明確的目標、方法和時間表）、組…"
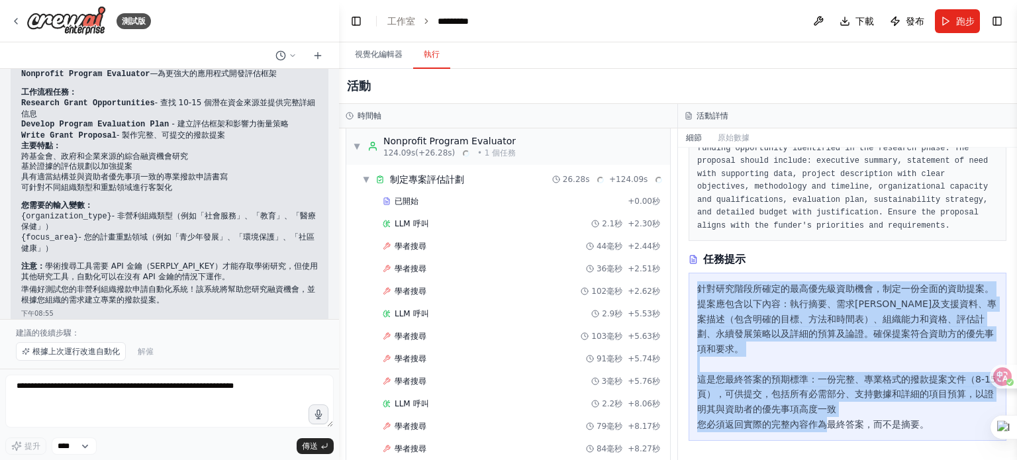
scroll to position [2271, 0]
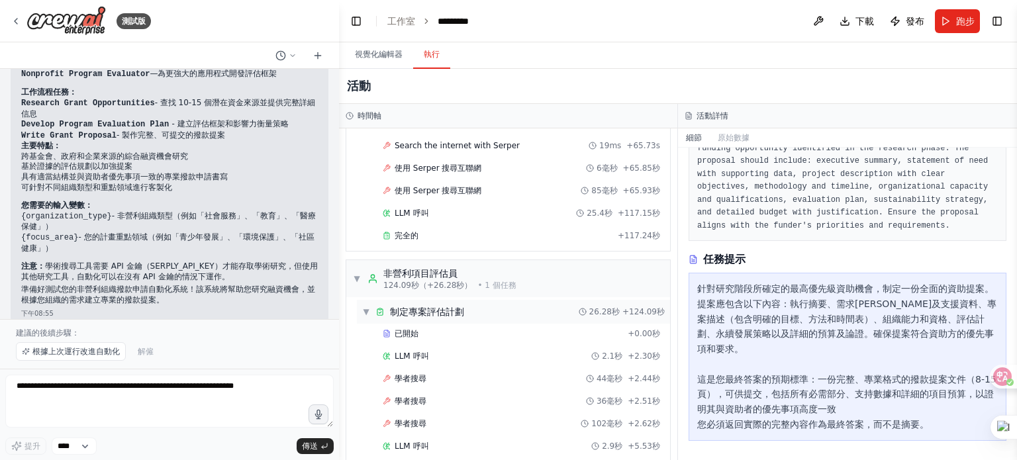
click at [454, 307] on font "制定專案評估計劃" at bounding box center [427, 312] width 74 height 11
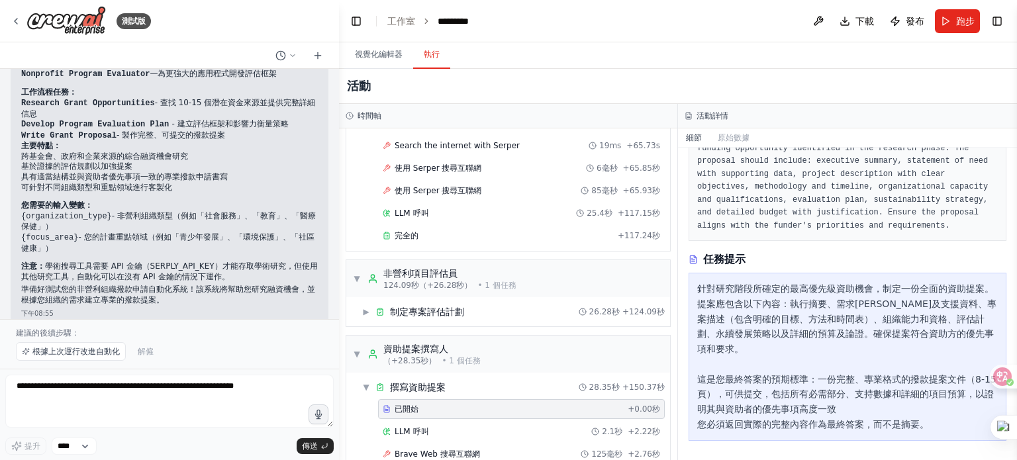
click at [399, 405] on font "已開始" at bounding box center [407, 409] width 24 height 9
click at [404, 231] on font "完全的" at bounding box center [407, 235] width 24 height 9
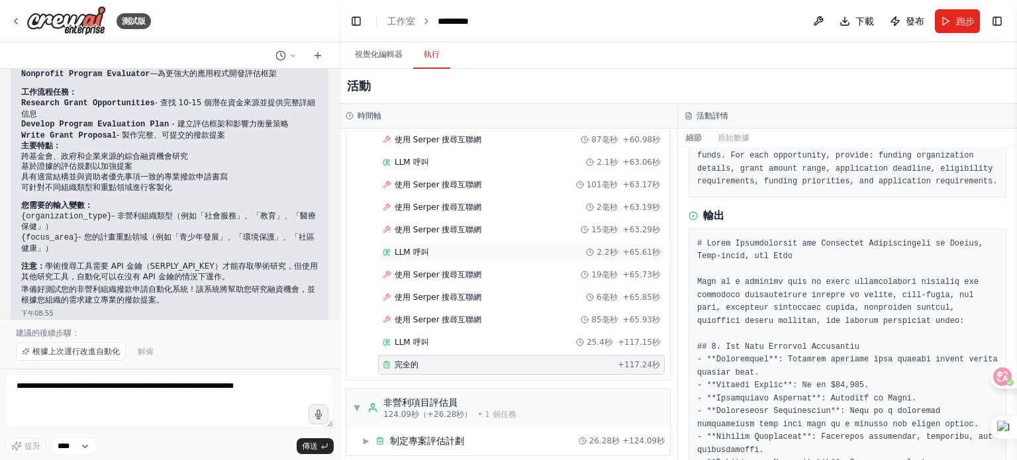
scroll to position [2138, 0]
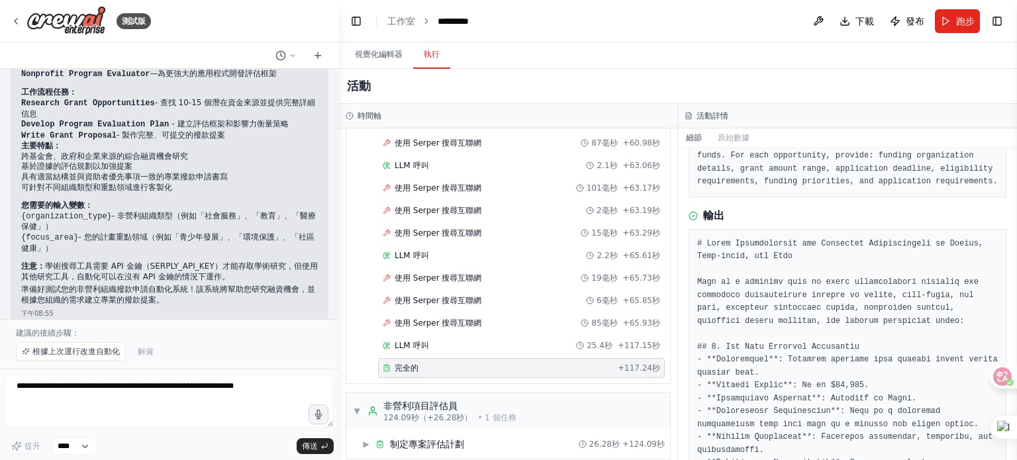
click at [399, 364] on font "完全的" at bounding box center [407, 368] width 24 height 9
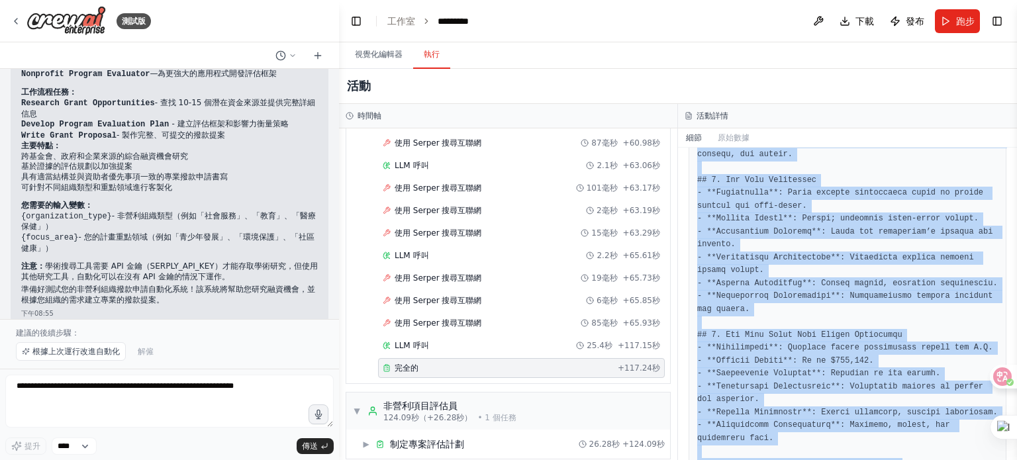
scroll to position [1604, 0]
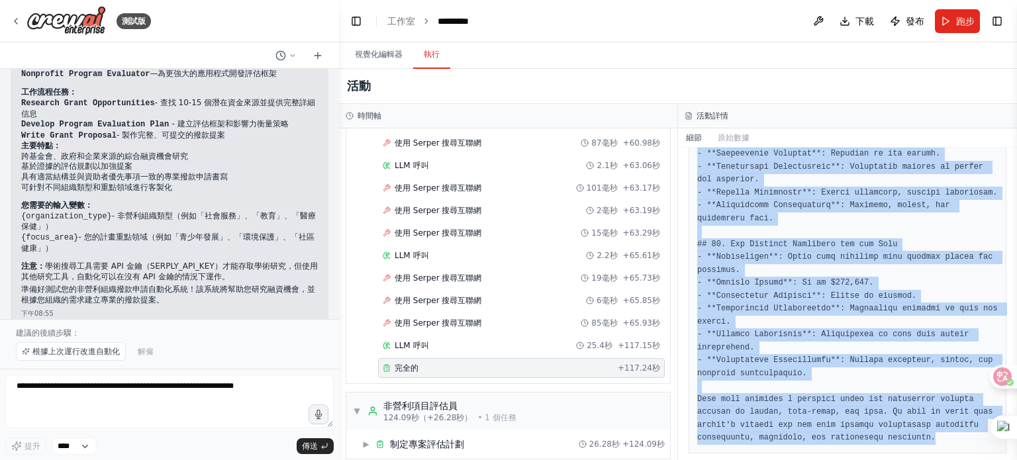
drag, startPoint x: 694, startPoint y: 306, endPoint x: 939, endPoint y: 454, distance: 285.6
click at [939, 454] on div "Completed 2025/9/3 下午9:06:24 描述 Research and compile a comprehensive list of gr…" at bounding box center [847, 304] width 339 height 313
copy pre "# Grant Opportunities for Nonprofit Organizations in Health, Well-being, and Yo…"
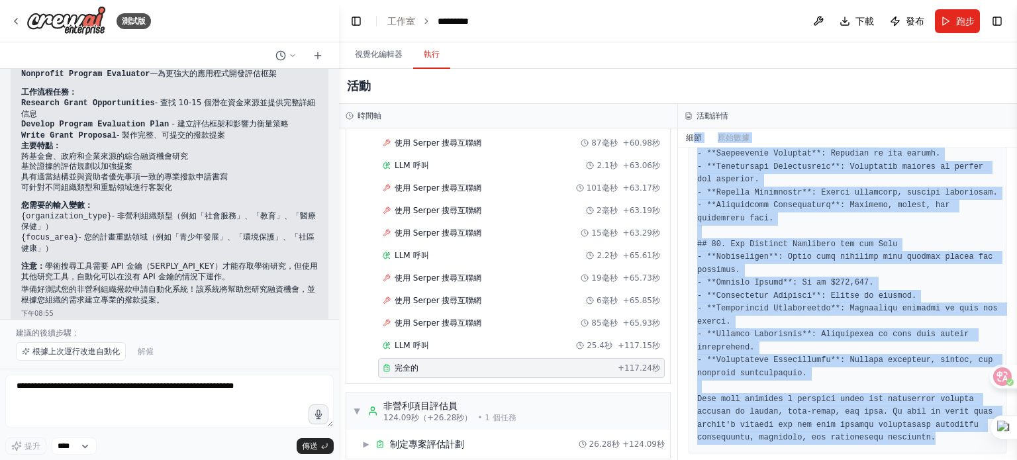
drag, startPoint x: 697, startPoint y: 147, endPoint x: 882, endPoint y: 492, distance: 391.2
click at [882, 460] on html "測試版 基金申請 下午08:52 ▶ Thought process I'd be happy to help you build an automation…" at bounding box center [508, 230] width 1017 height 460
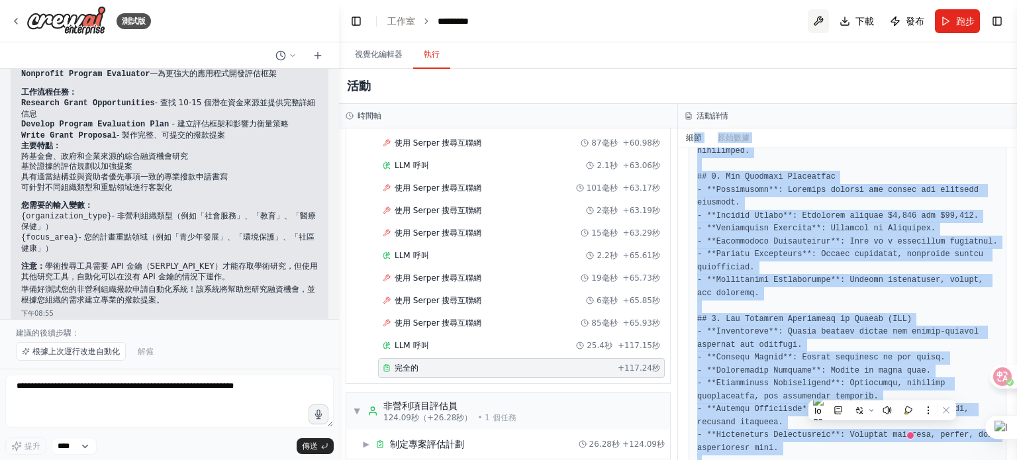
scroll to position [876, 0]
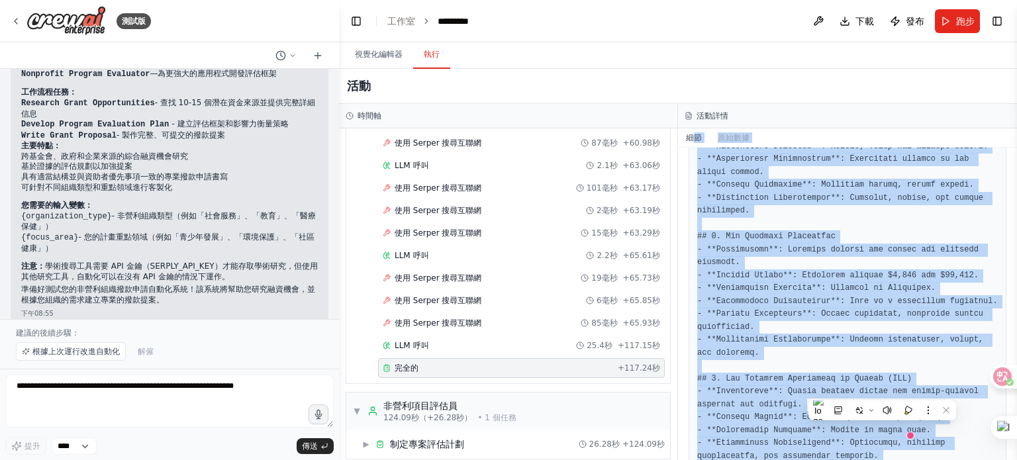
click at [808, 158] on pre at bounding box center [848, 334] width 301 height 1679
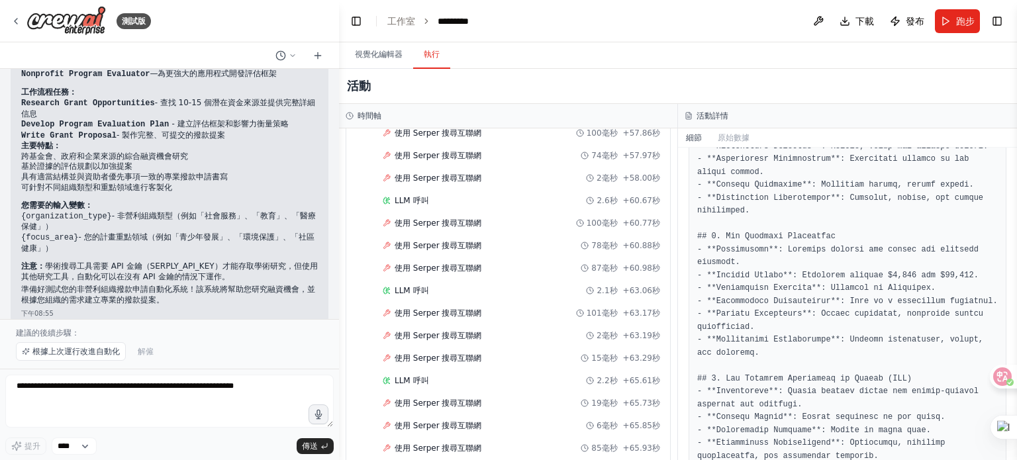
scroll to position [1980, 0]
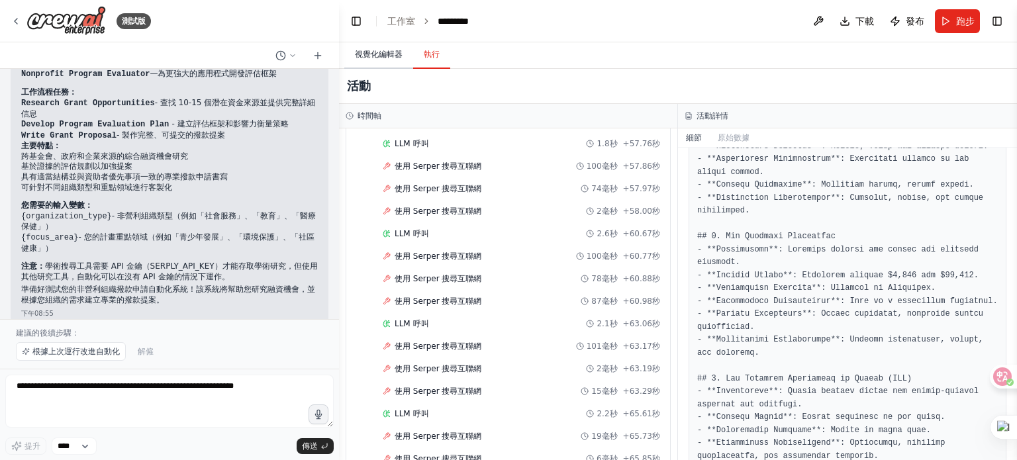
click at [391, 53] on font "視覺化編輯器" at bounding box center [379, 54] width 48 height 9
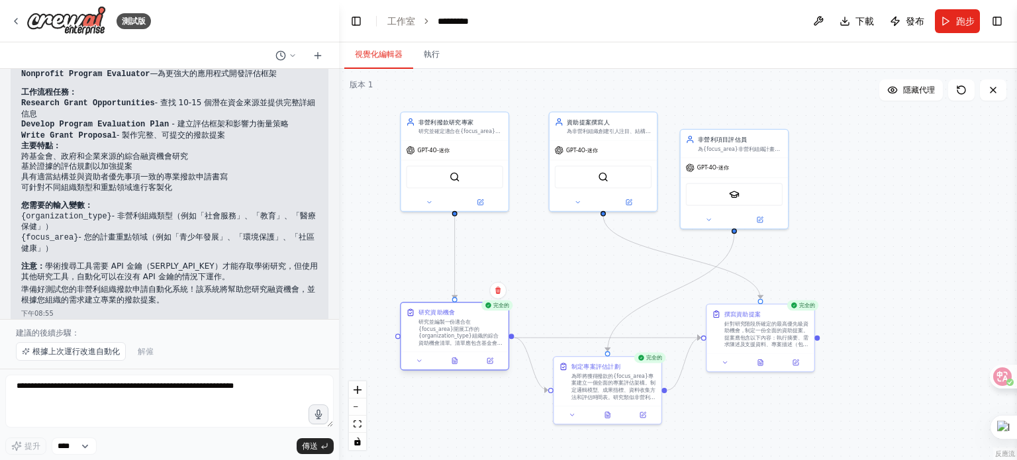
click at [482, 319] on font "研究並編製一份適合在{focus_area}開展工作的{organization_type}組織的綜合資助機會清單。清單應包含基金會資助、政府資助、企業捐贈計…" at bounding box center [461, 350] width 84 height 62
click at [502, 309] on div "完全的" at bounding box center [498, 305] width 32 height 11
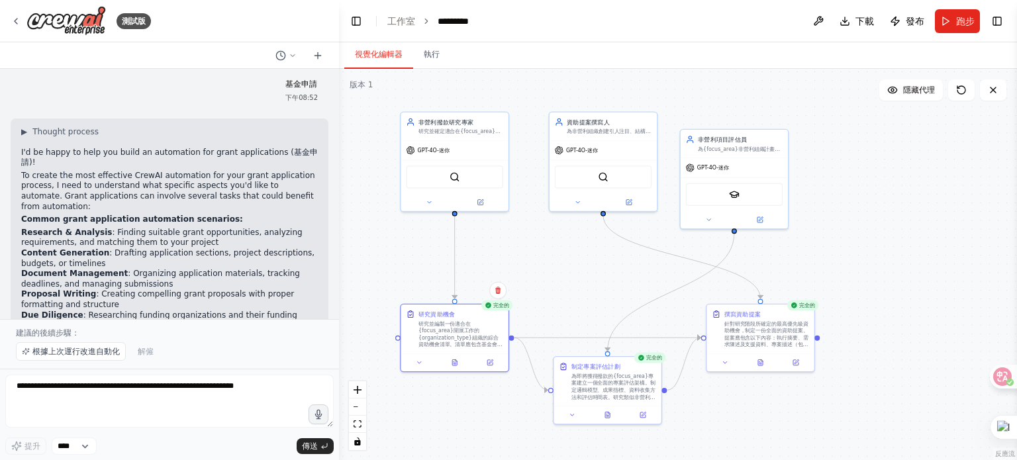
scroll to position [0, 0]
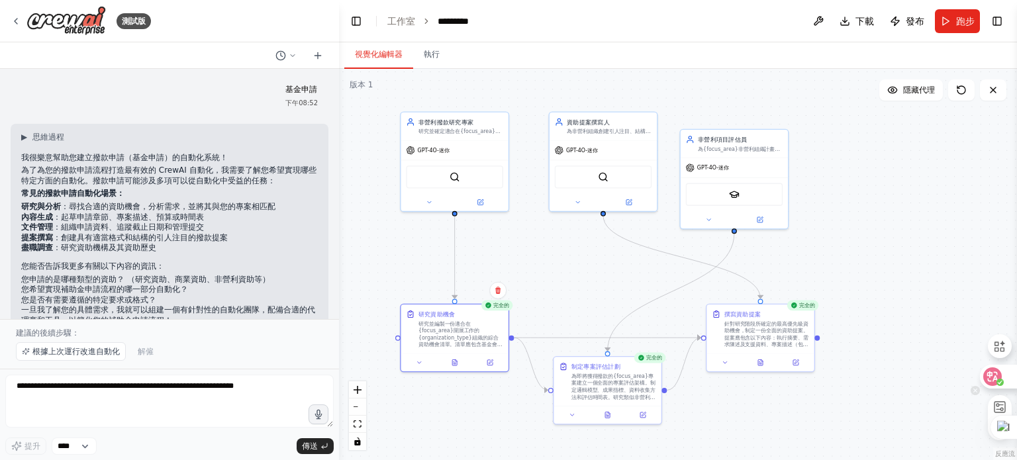
click at [991, 375] on icon at bounding box center [993, 377] width 11 height 11
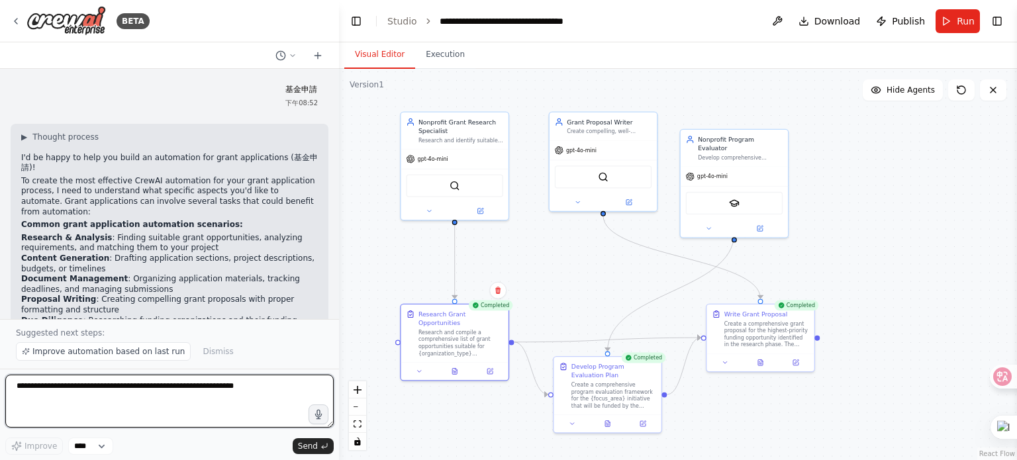
click at [50, 394] on textarea at bounding box center [169, 401] width 329 height 53
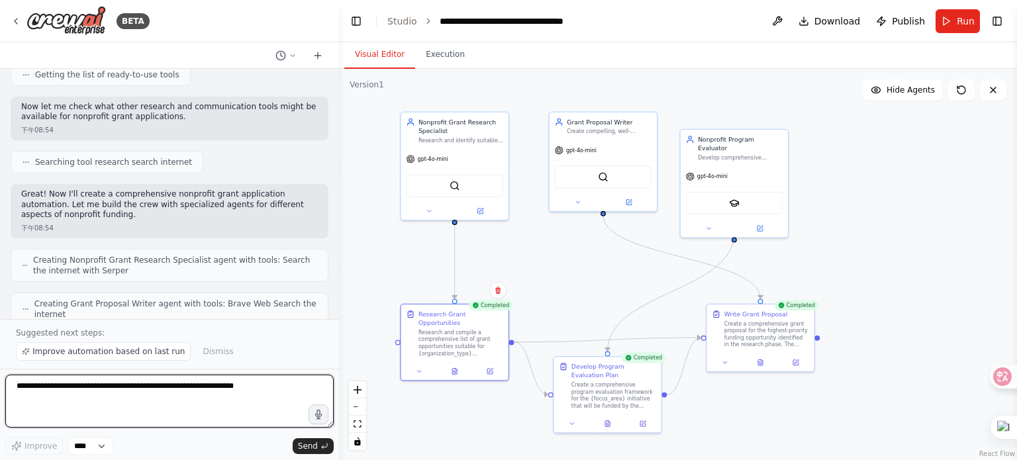
scroll to position [596, 0]
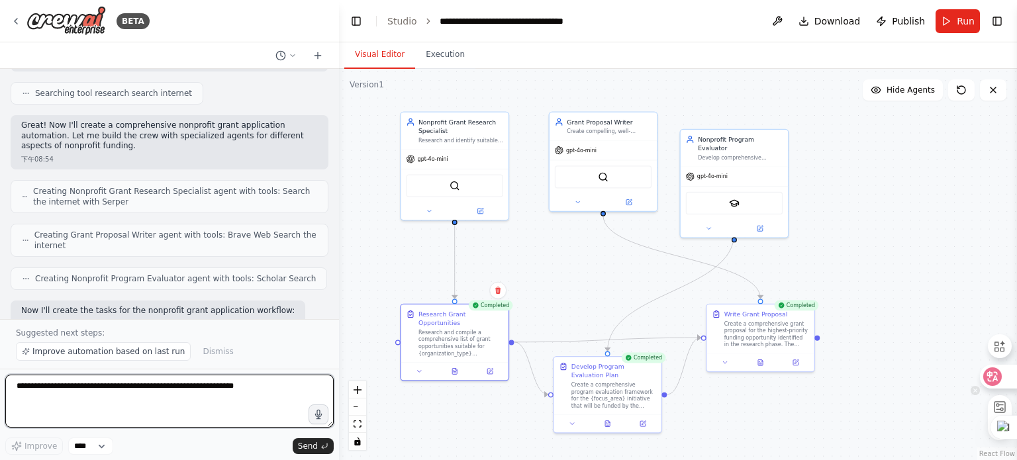
click at [992, 373] on icon at bounding box center [993, 377] width 11 height 11
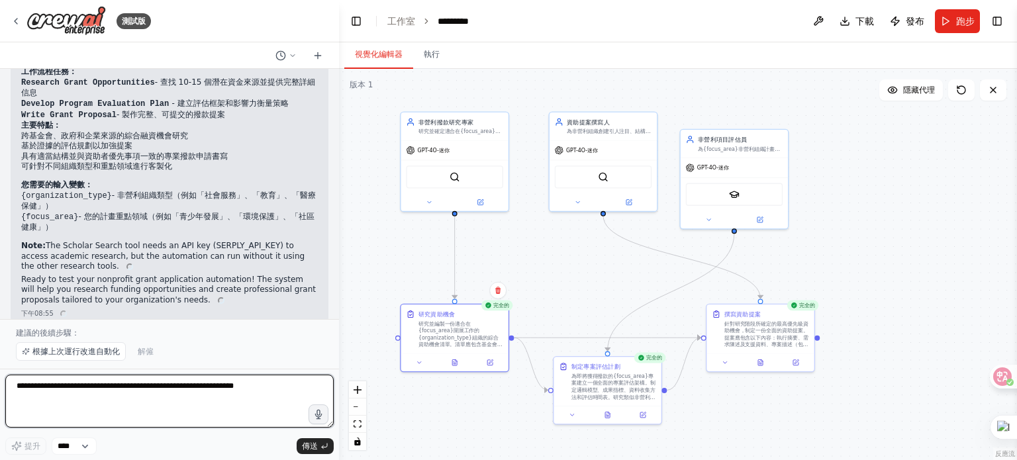
scroll to position [1166, 0]
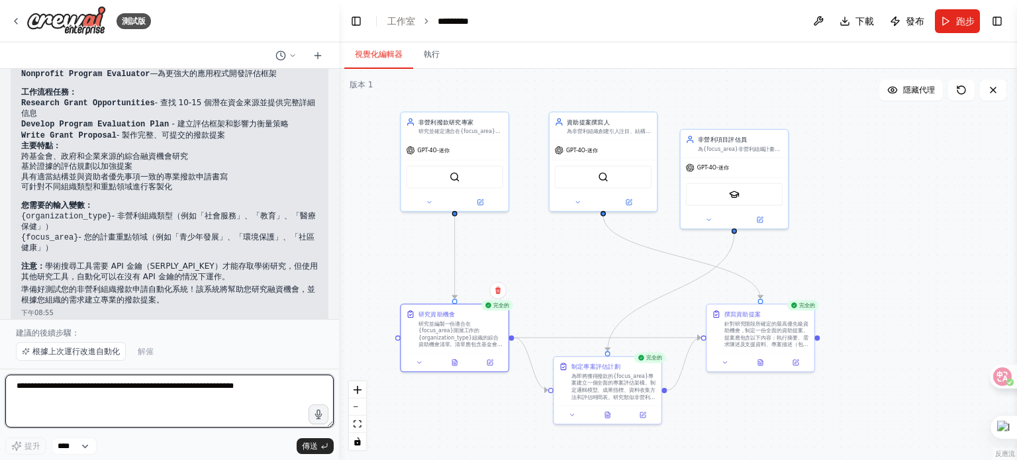
click at [26, 390] on textarea at bounding box center [169, 401] width 329 height 53
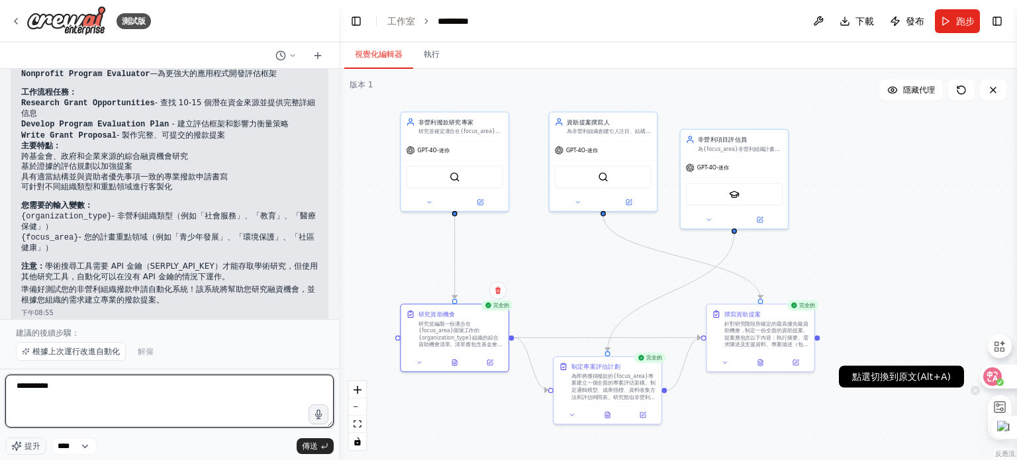
click at [997, 375] on icon at bounding box center [993, 377] width 11 height 11
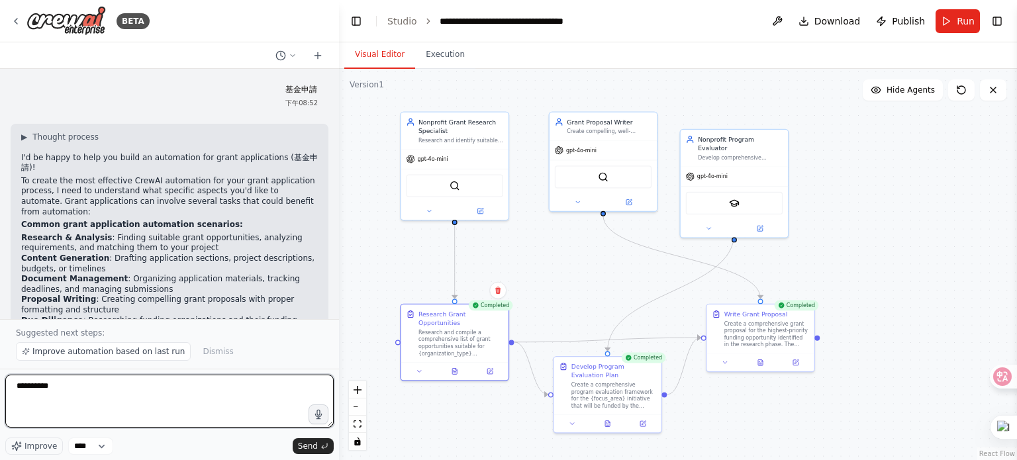
scroll to position [0, 0]
type textarea "**********"
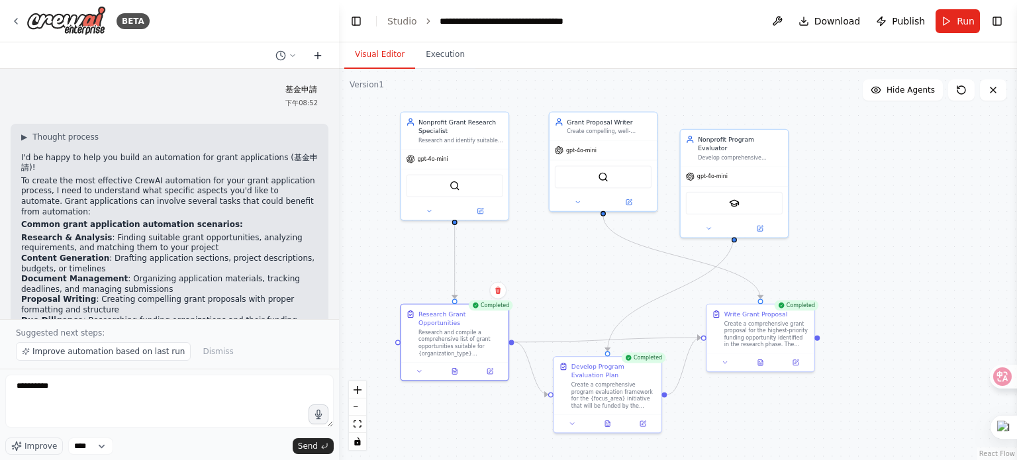
click at [318, 56] on icon at bounding box center [318, 55] width 0 height 6
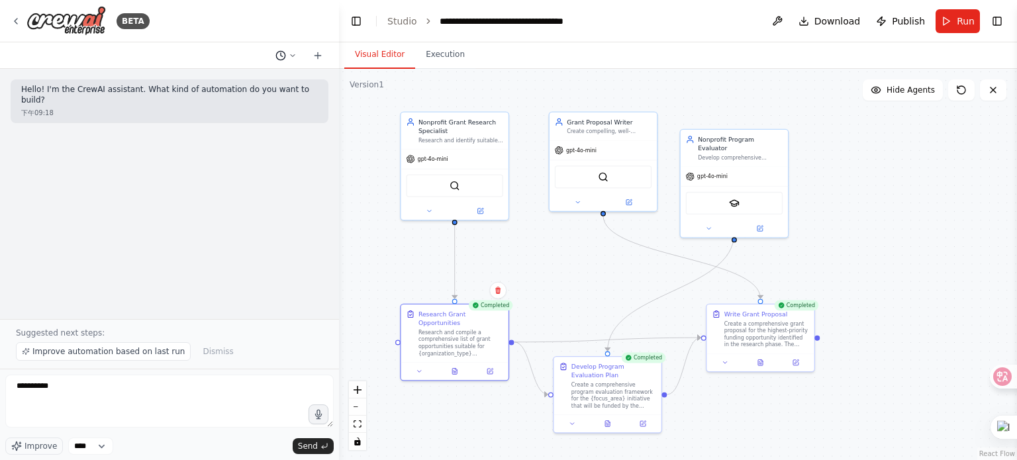
click at [296, 54] on icon at bounding box center [293, 56] width 8 height 8
click at [378, 63] on button "Visual Editor" at bounding box center [379, 55] width 71 height 28
click at [43, 21] on div at bounding box center [169, 230] width 339 height 460
click at [50, 18] on img at bounding box center [65, 21] width 79 height 30
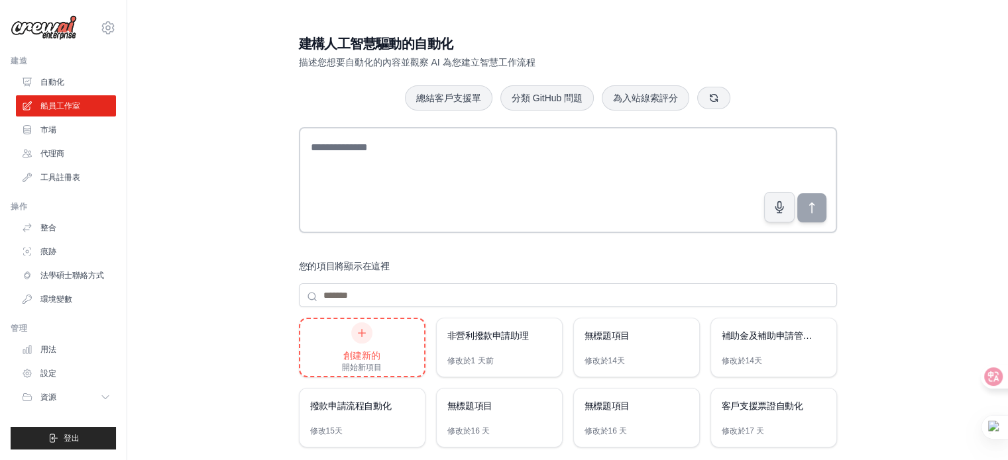
click at [363, 336] on icon at bounding box center [361, 333] width 11 height 11
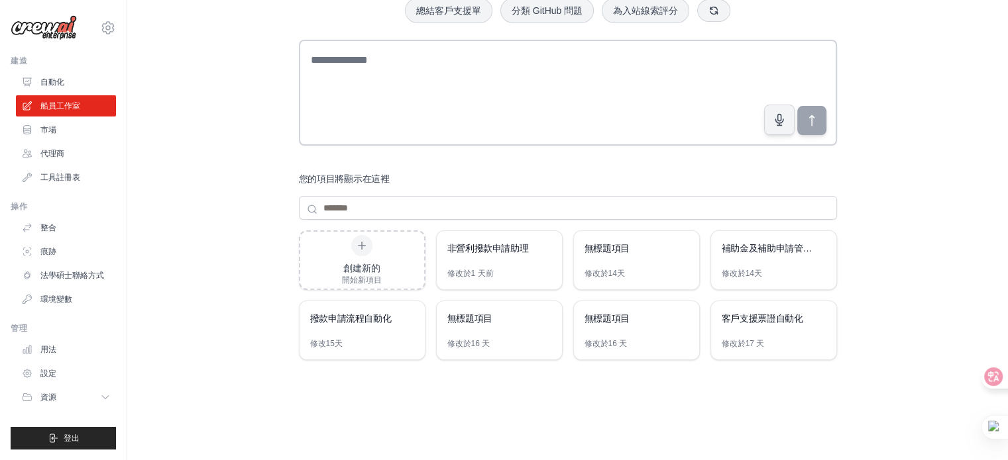
scroll to position [103, 0]
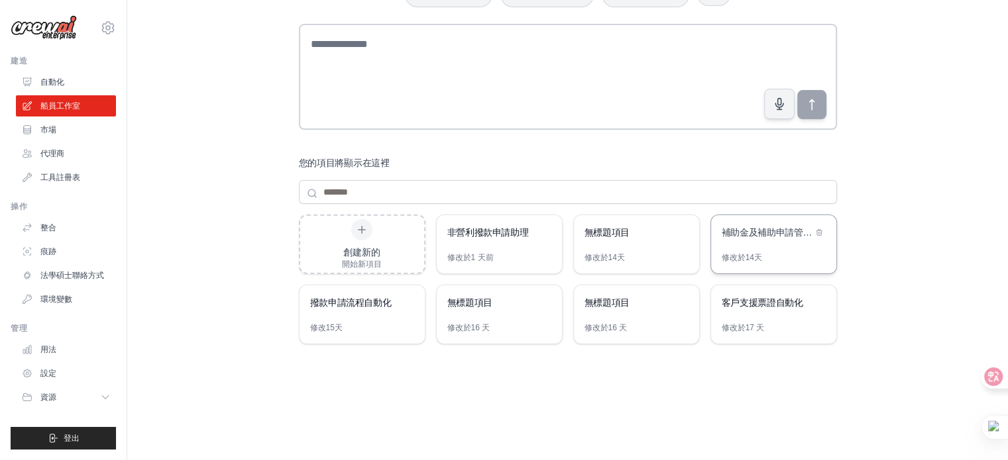
click at [756, 223] on div "補助金及補助申請管理系統" at bounding box center [773, 233] width 125 height 37
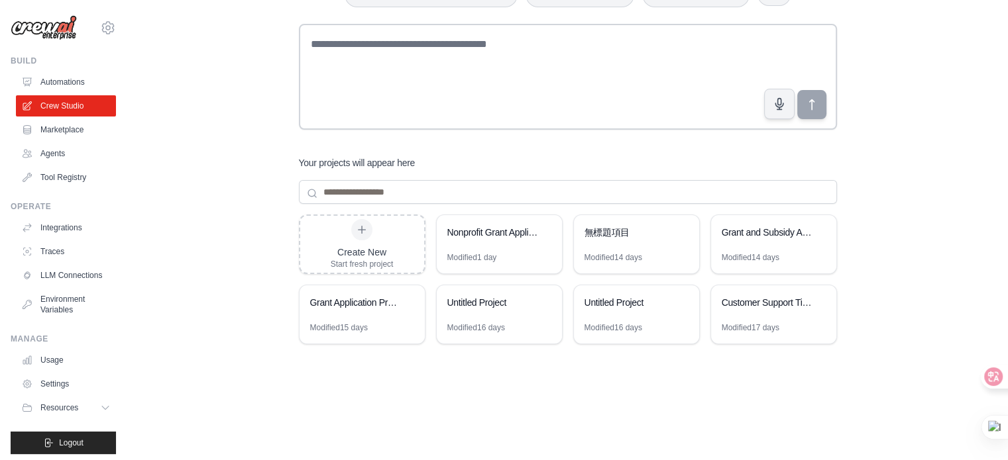
click at [42, 19] on img at bounding box center [44, 27] width 66 height 25
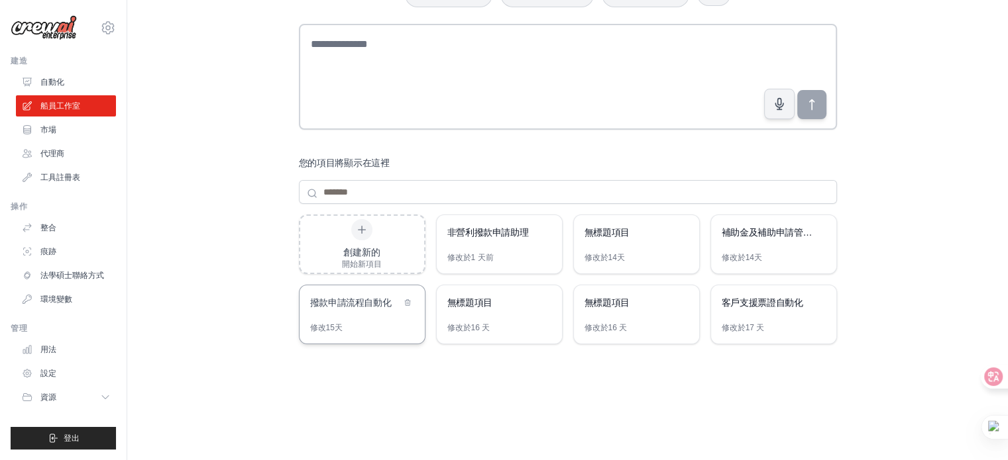
click at [347, 302] on font "撥款申請流程自動化" at bounding box center [350, 302] width 81 height 11
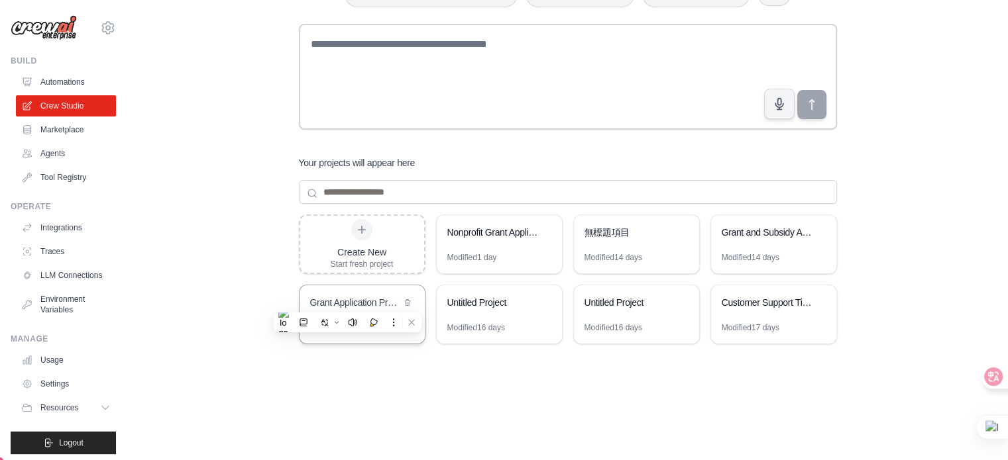
click at [68, 21] on img at bounding box center [44, 27] width 66 height 25
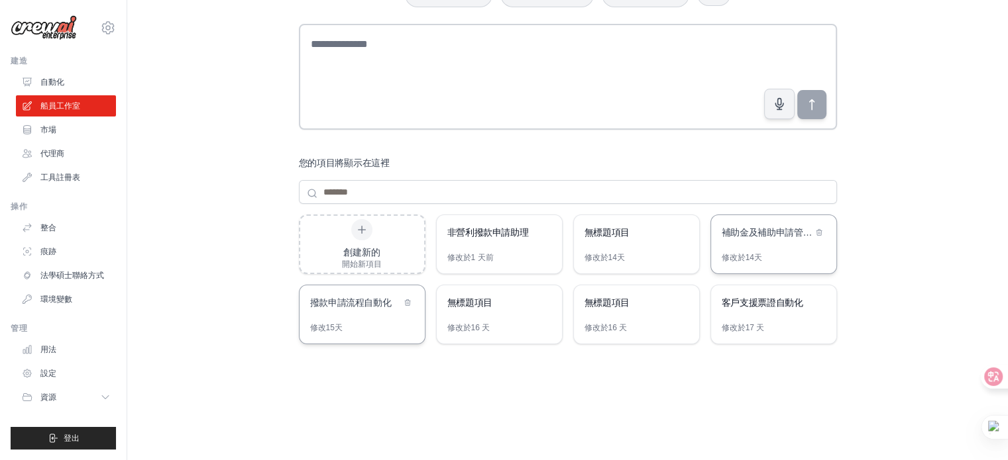
click at [760, 235] on font "補助金及補助申請管理系統" at bounding box center [775, 232] width 109 height 11
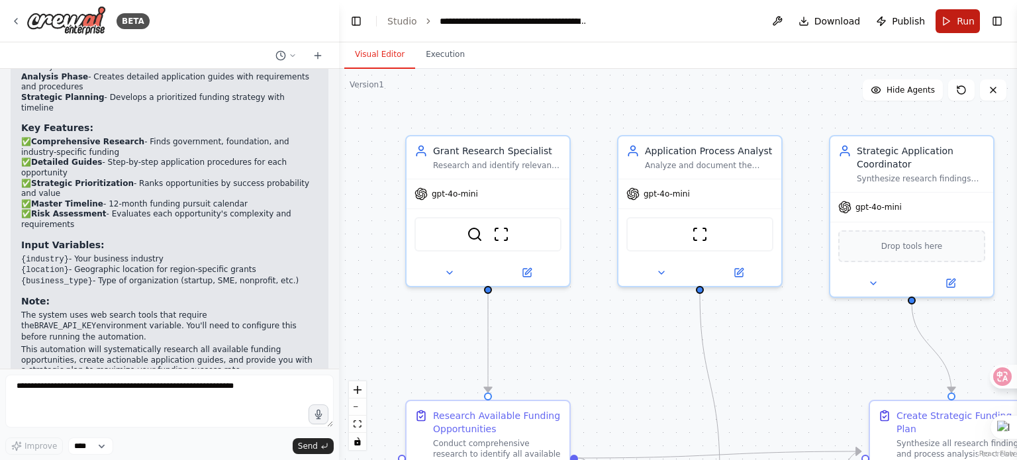
click at [961, 23] on span "Run" at bounding box center [966, 21] width 18 height 13
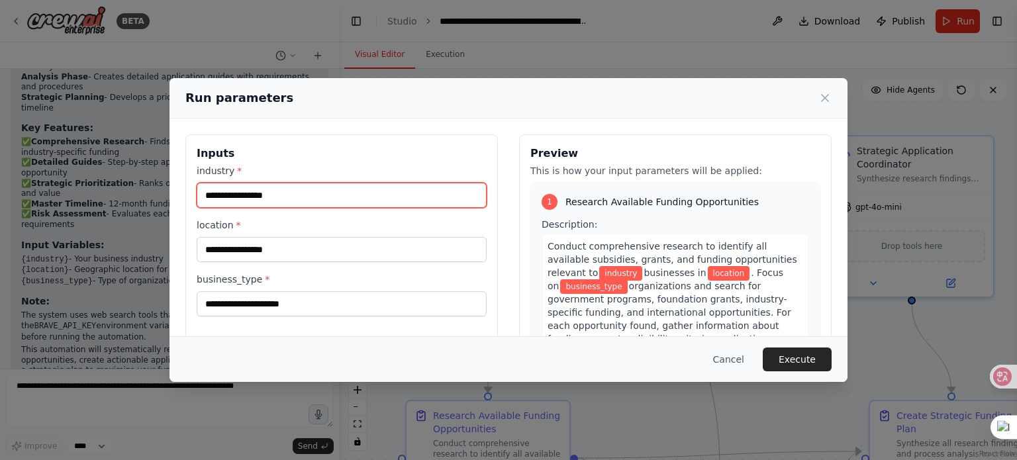
click at [282, 194] on input "industry *" at bounding box center [342, 195] width 290 height 25
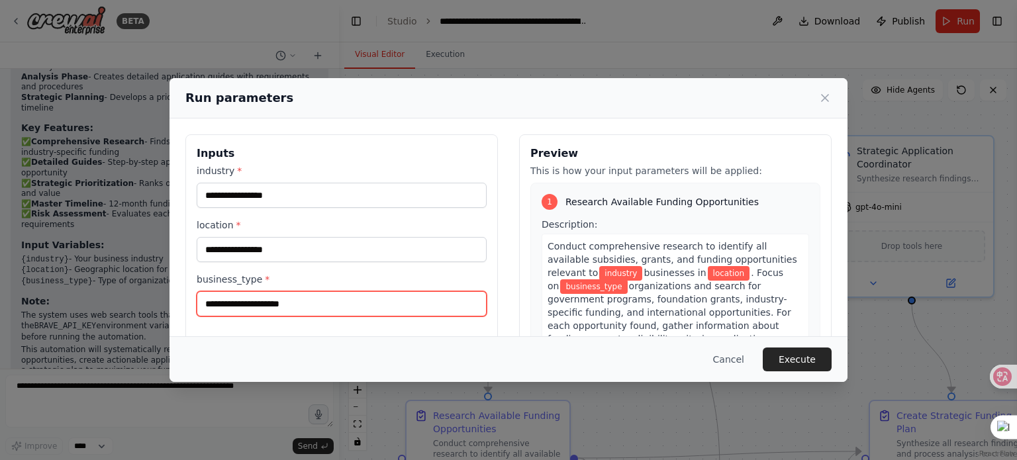
click at [285, 305] on input "business_type *" at bounding box center [342, 303] width 290 height 25
click at [827, 95] on icon at bounding box center [825, 98] width 7 height 7
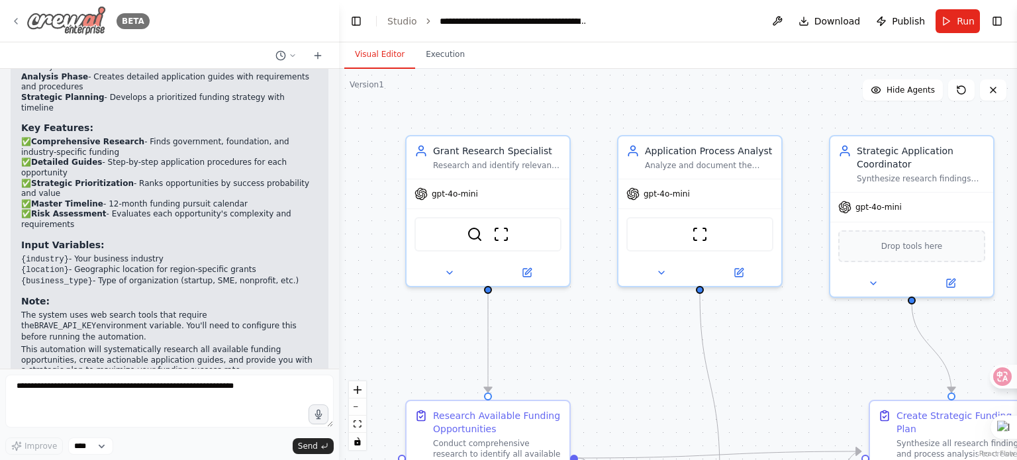
click at [42, 19] on img at bounding box center [65, 21] width 79 height 30
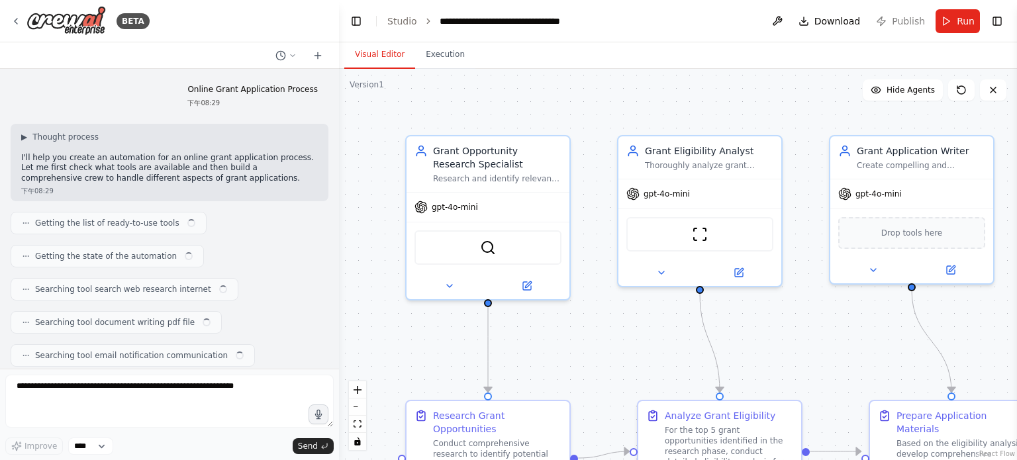
scroll to position [904, 0]
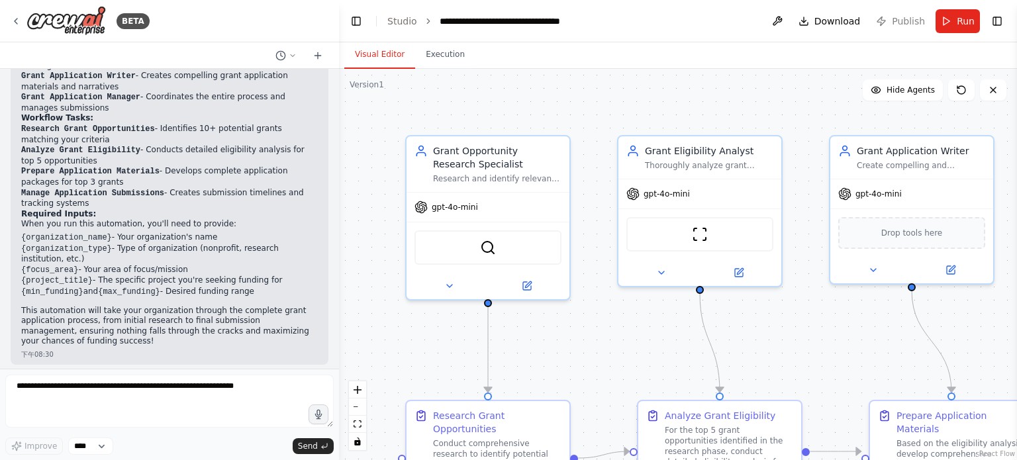
click at [968, 18] on span "Run" at bounding box center [966, 21] width 18 height 13
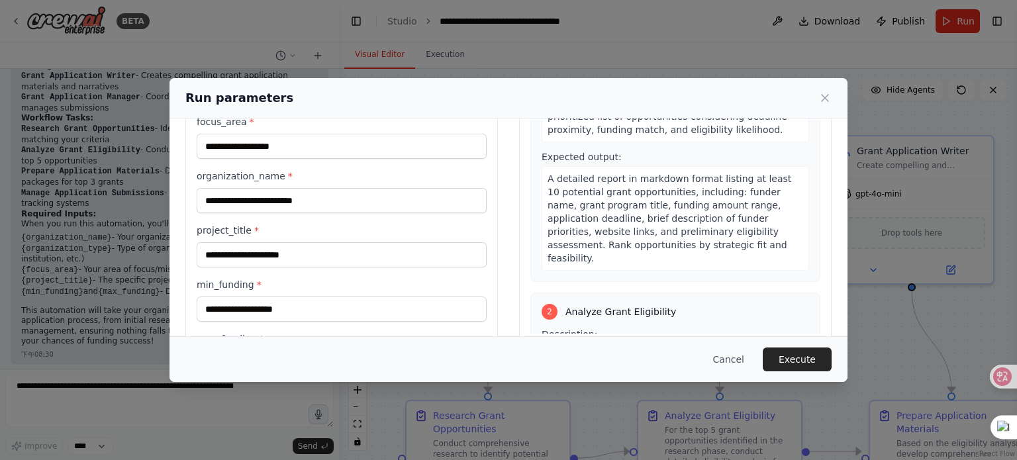
scroll to position [0, 0]
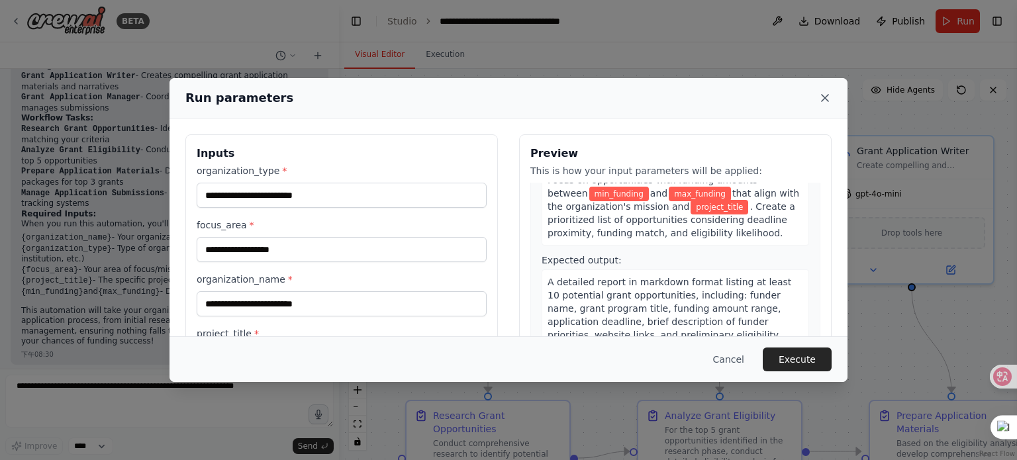
click at [825, 97] on icon at bounding box center [825, 97] width 13 height 13
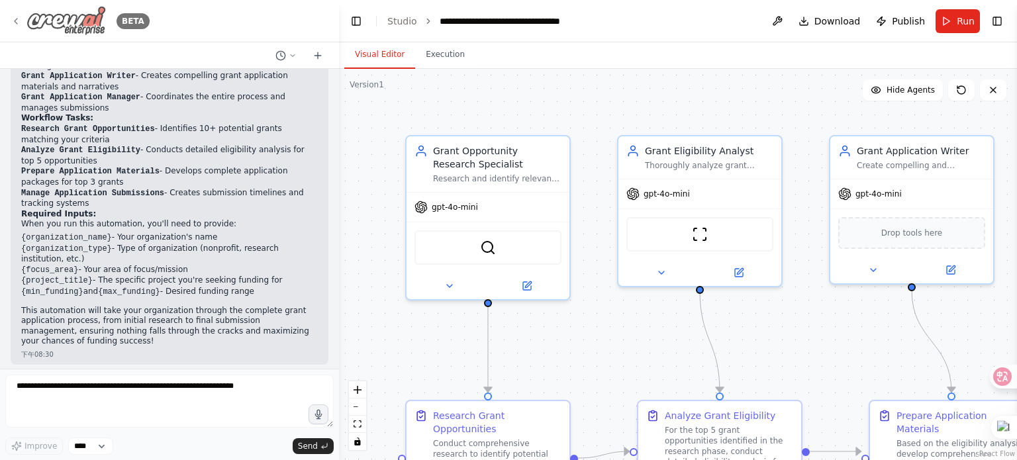
click at [68, 21] on img at bounding box center [65, 21] width 79 height 30
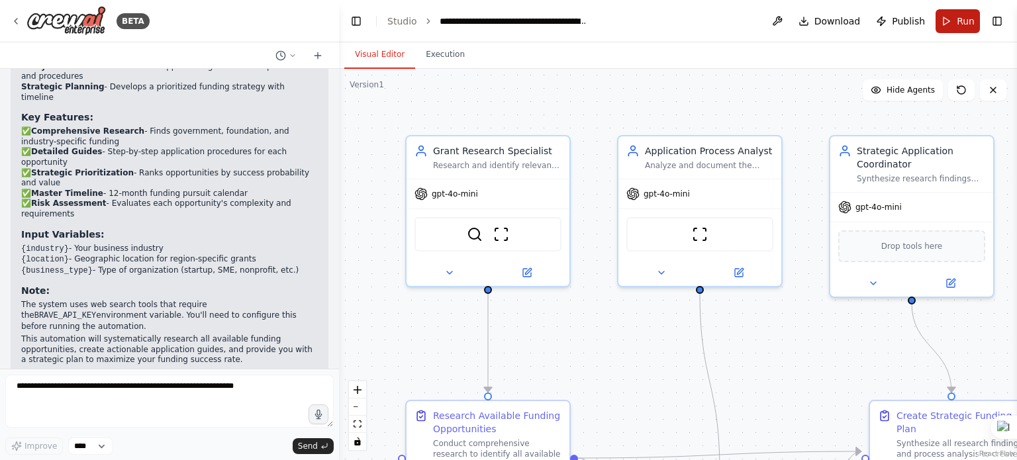
click at [962, 16] on span "Run" at bounding box center [966, 21] width 18 height 13
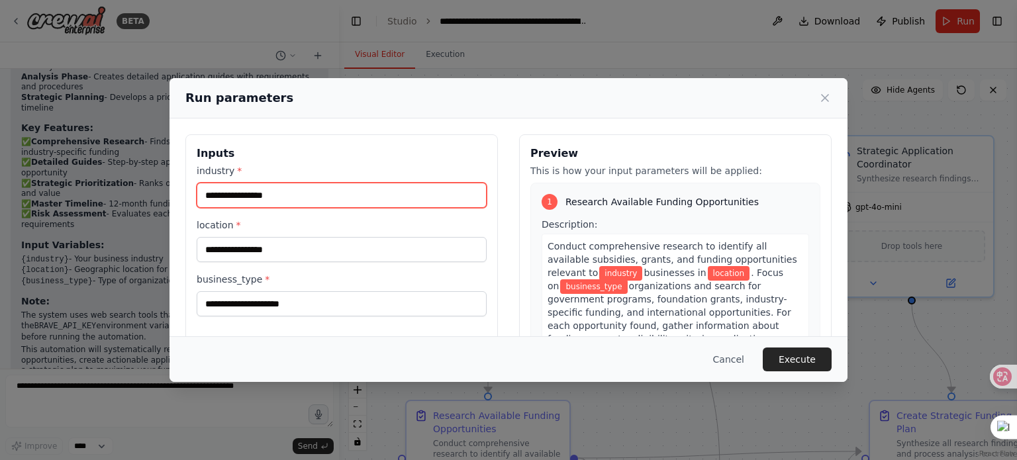
click at [242, 193] on input "industry *" at bounding box center [342, 195] width 290 height 25
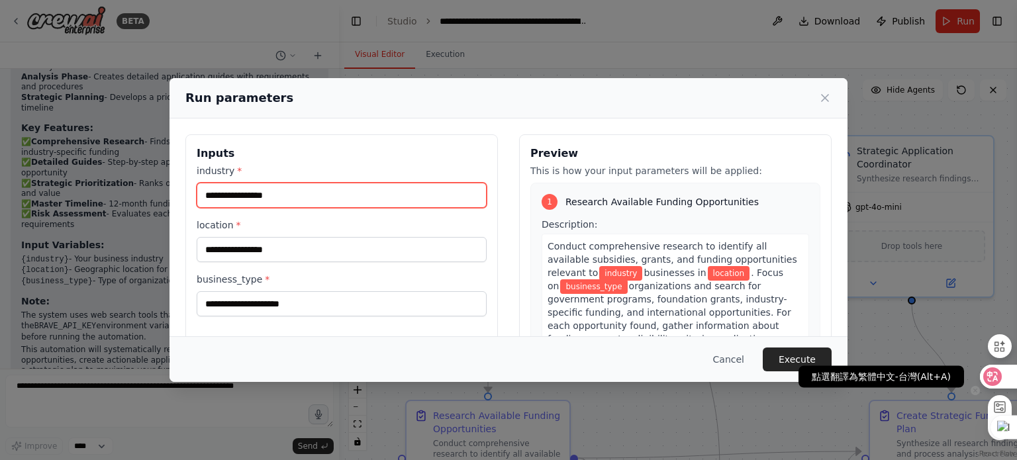
click at [996, 373] on icon at bounding box center [993, 377] width 11 height 11
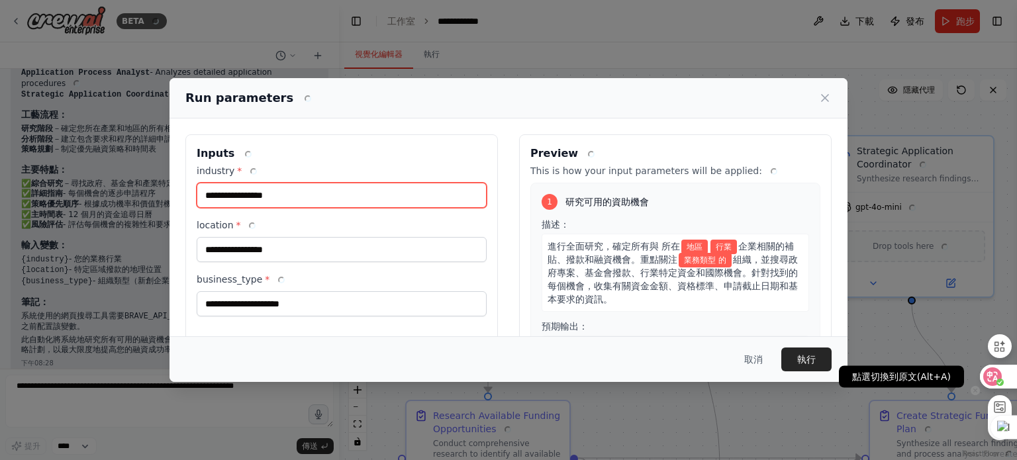
scroll to position [733, 0]
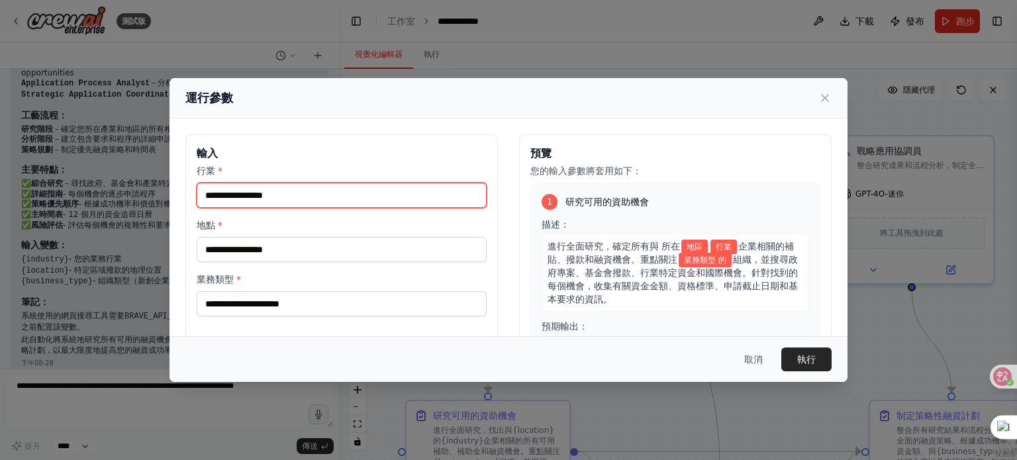
click at [225, 197] on input "行業 *" at bounding box center [342, 195] width 290 height 25
type input "*"
type input "*****"
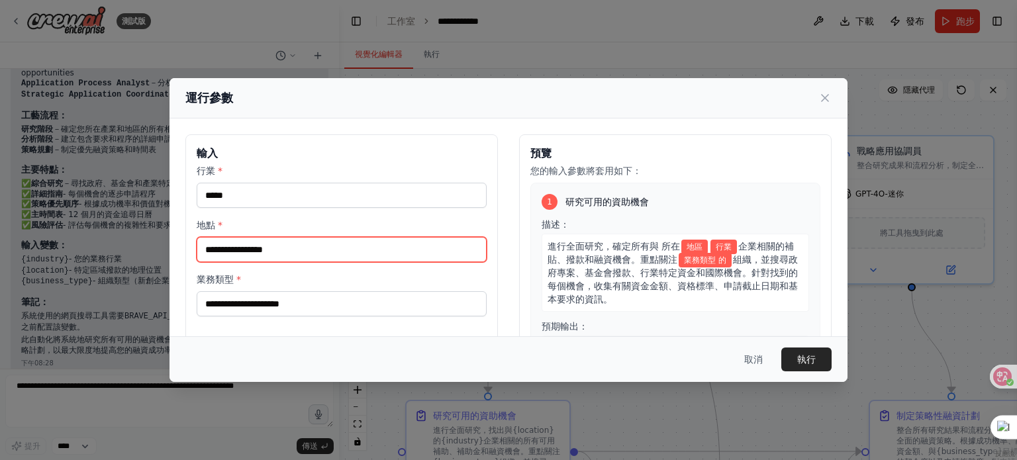
click at [215, 253] on input "地點 *" at bounding box center [342, 249] width 290 height 25
type input "**"
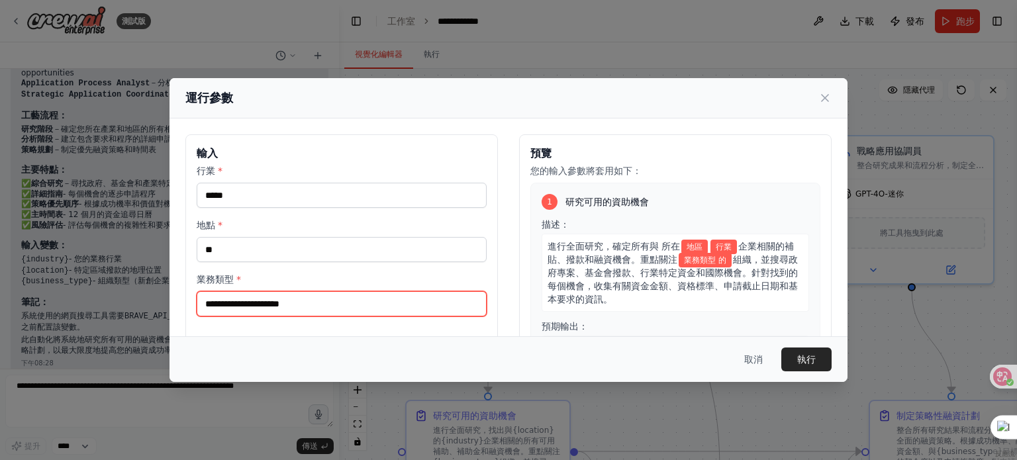
click at [244, 301] on input "業務類型 *" at bounding box center [342, 303] width 290 height 25
type input "**********"
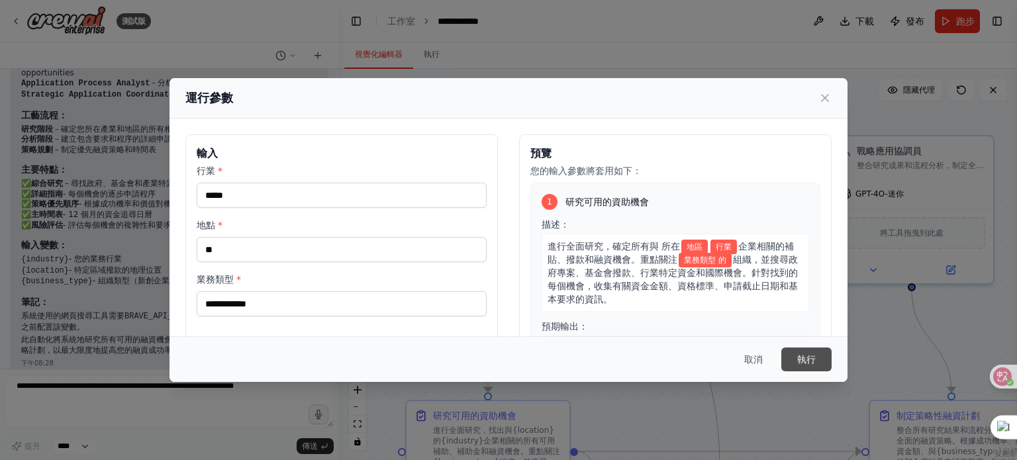
click at [816, 356] on button "執行" at bounding box center [807, 360] width 50 height 24
